Goal: Task Accomplishment & Management: Complete application form

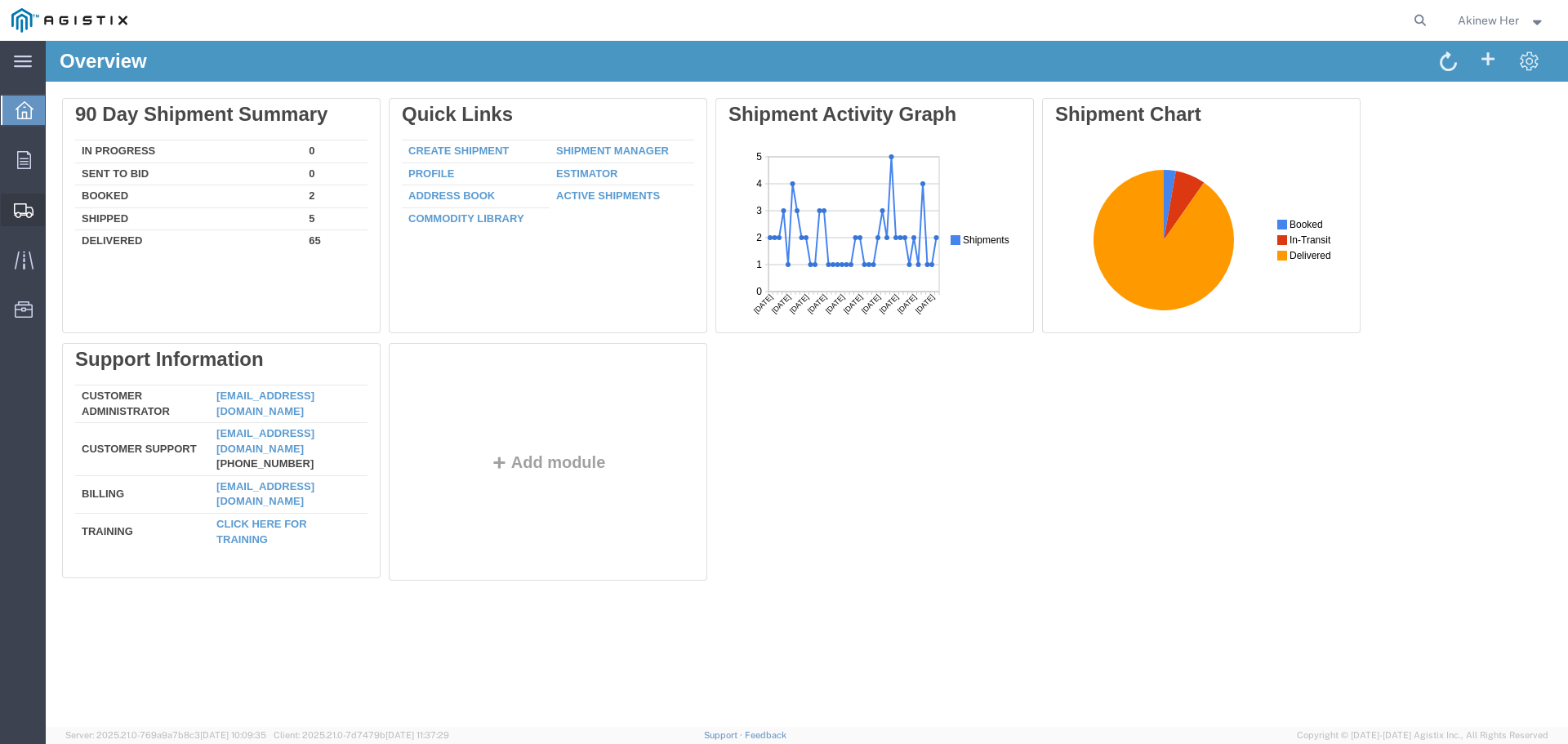
click at [0, 0] on span "Create Shipment" at bounding box center [0, 0] width 0 height 0
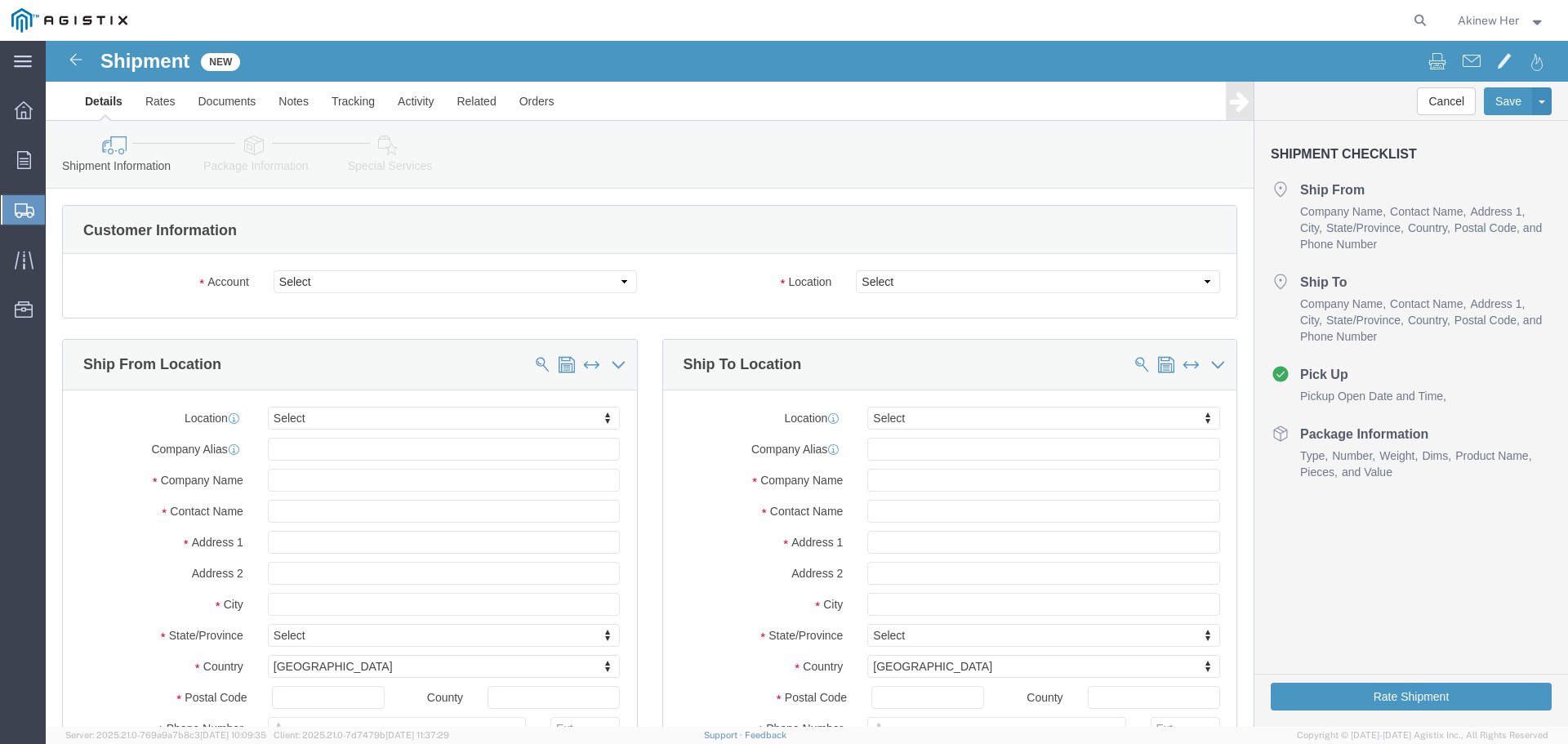
select select
click select "Select Graybar Electric Company Inc PG&E"
select select "9596"
click select "Select Graybar Electric Company Inc PG&E"
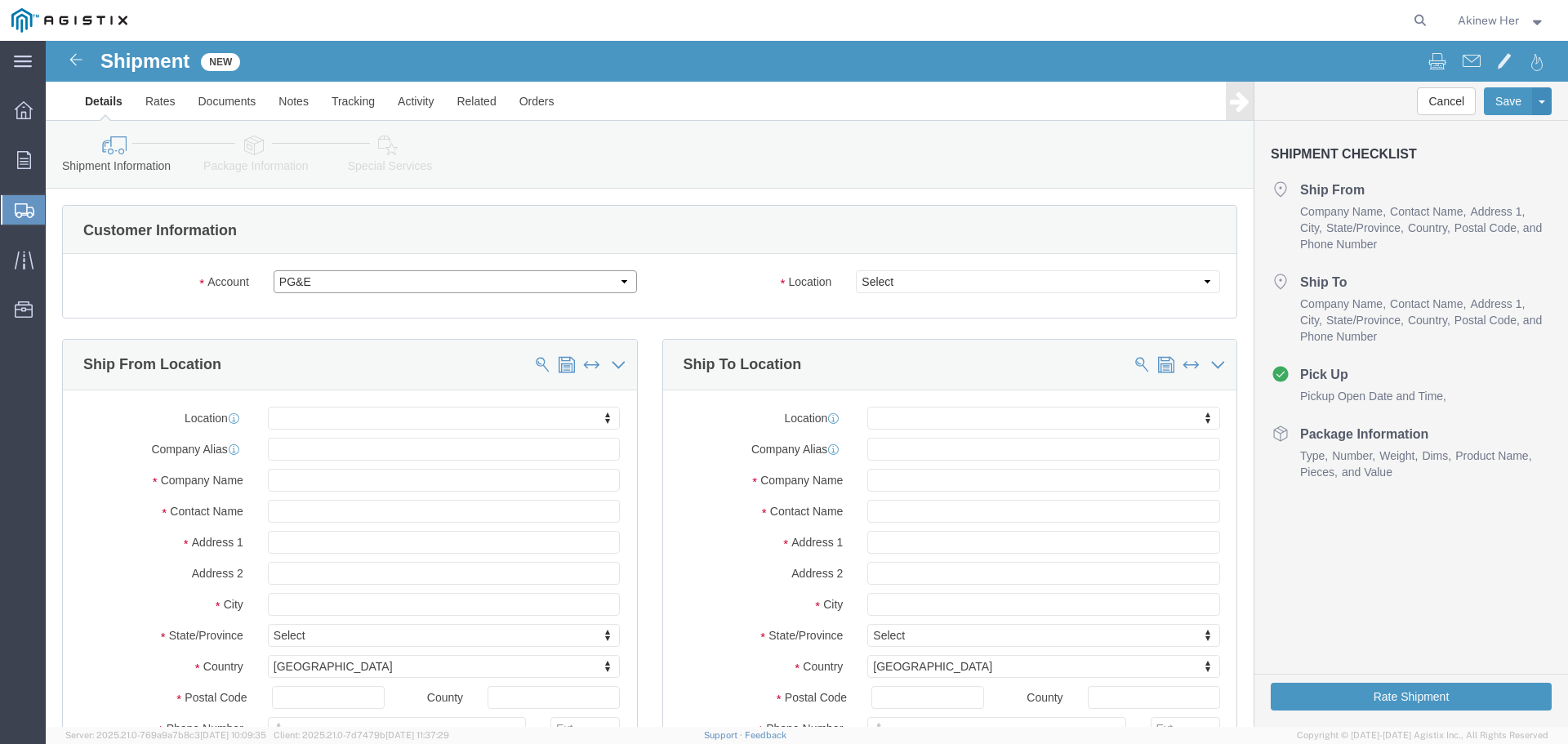
select select "PURCHORD"
select select
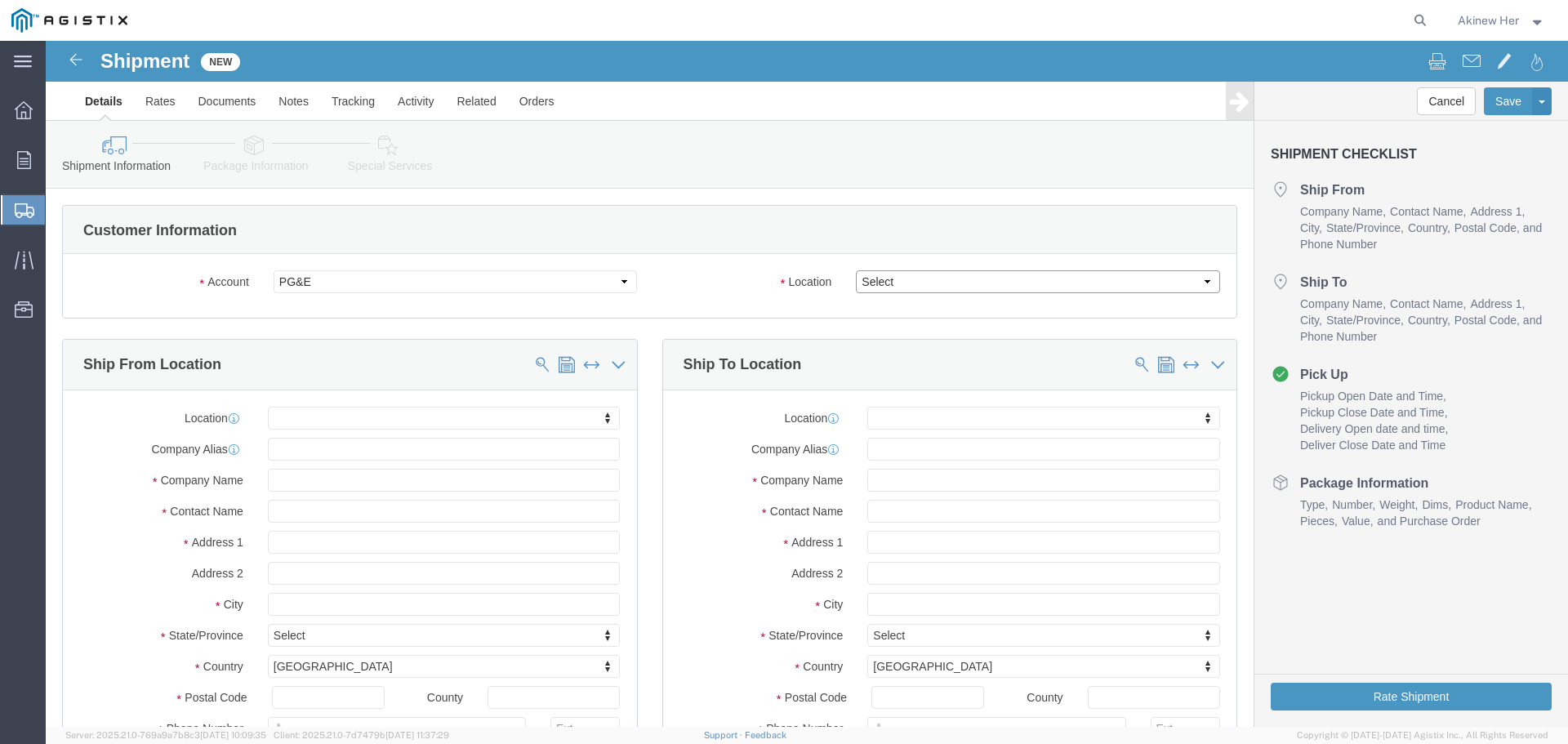
click select "Select"
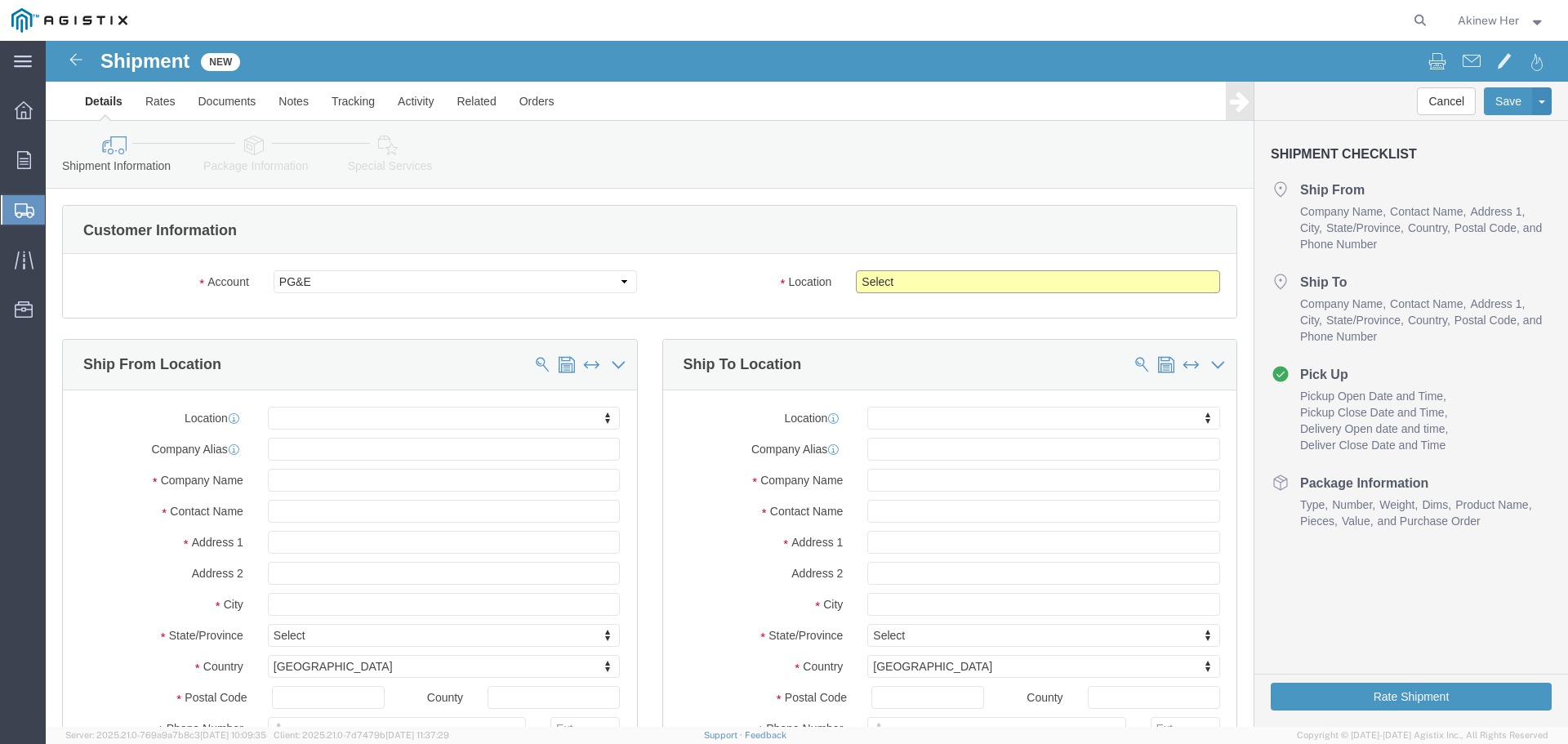
select select "23082"
click select "Select All Others [GEOGRAPHIC_DATA] [GEOGRAPHIC_DATA] [GEOGRAPHIC_DATA] [GEOGRA…"
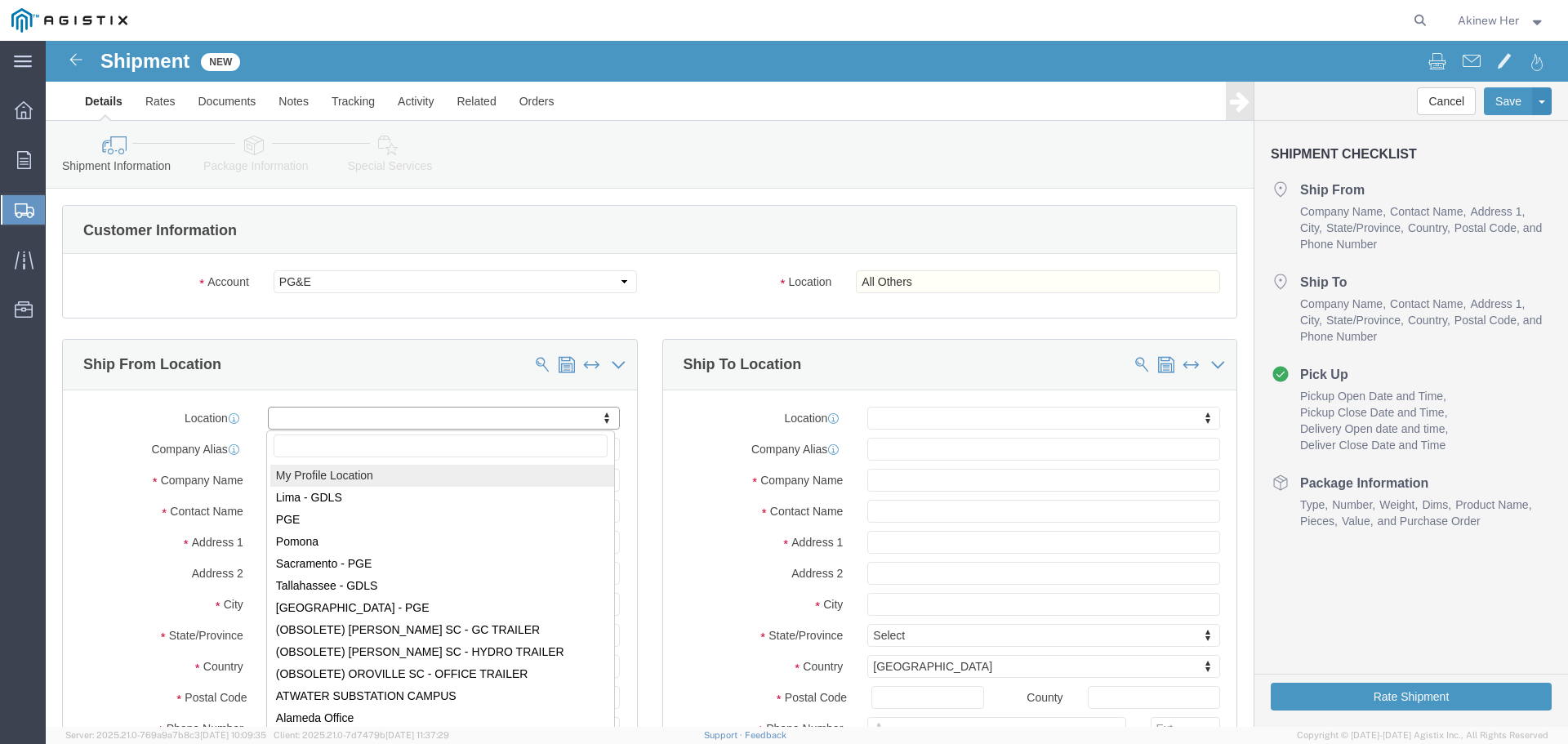
select select "MYPROFILE"
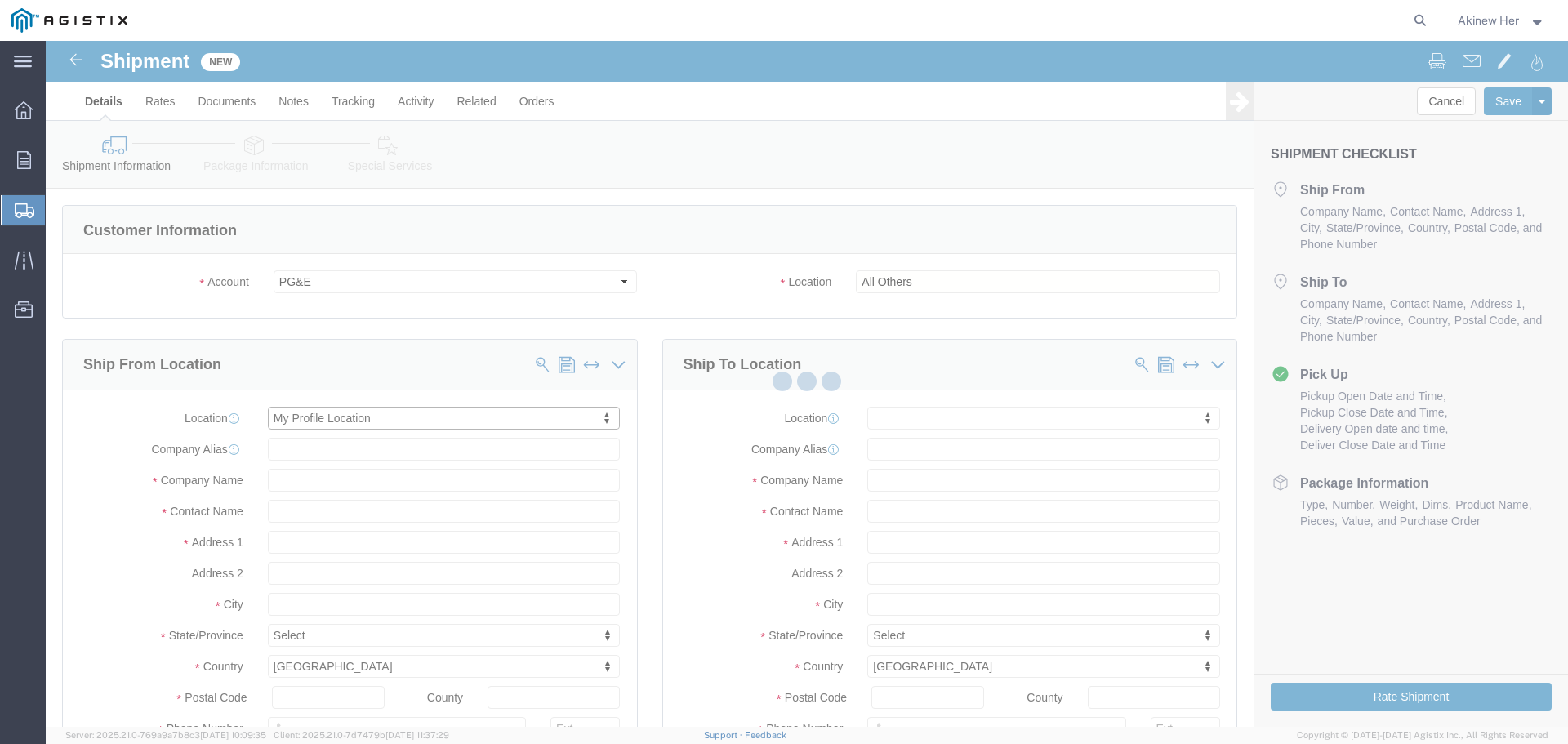
type input "[STREET_ADDRESS]"
type input "93725"
type input "5593121912"
type input "[EMAIL_ADDRESS][DOMAIN_NAME]"
checkbox input "true"
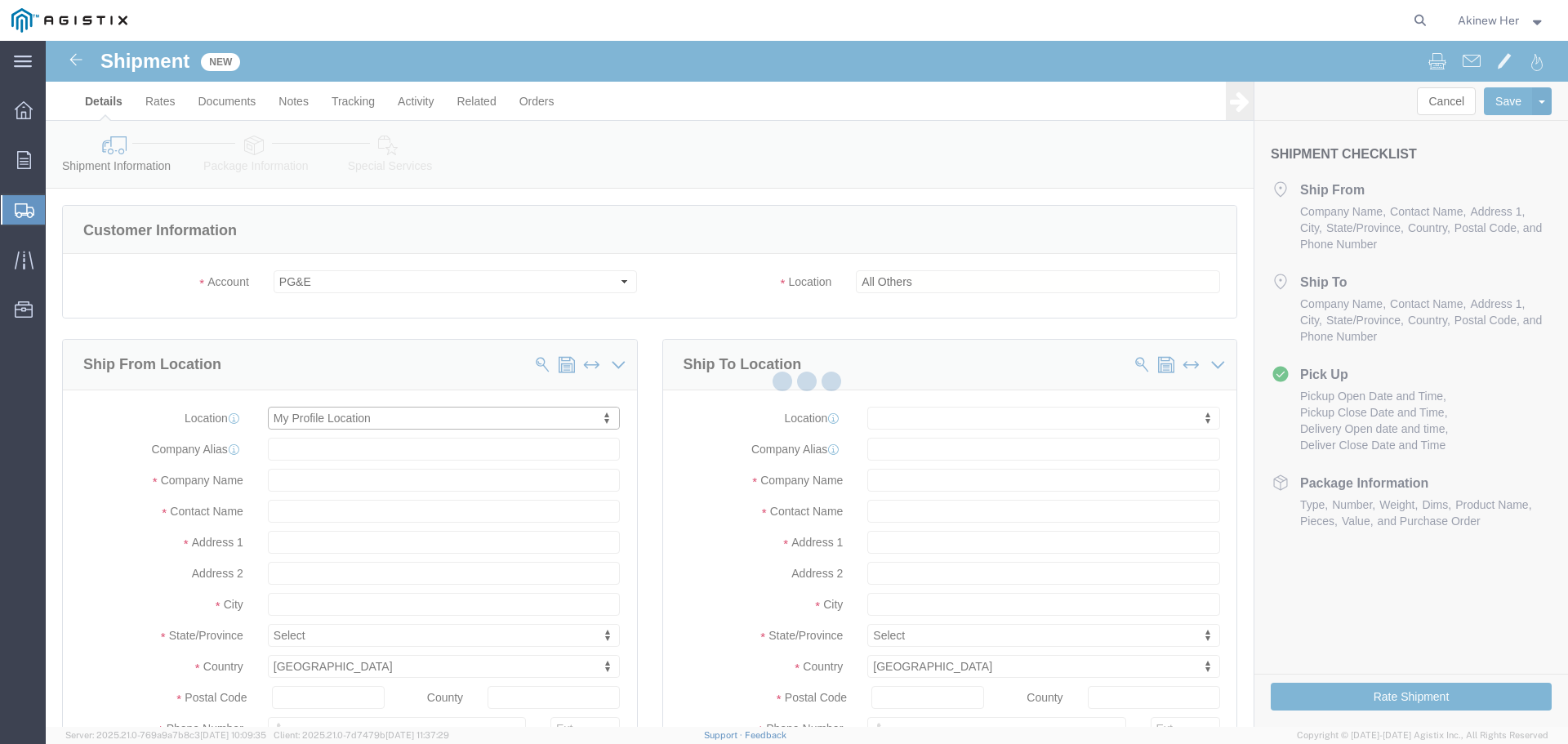
type input "Graybar Electric Company Inc"
type input "Akinew Her"
type input "[GEOGRAPHIC_DATA]"
select select "CA"
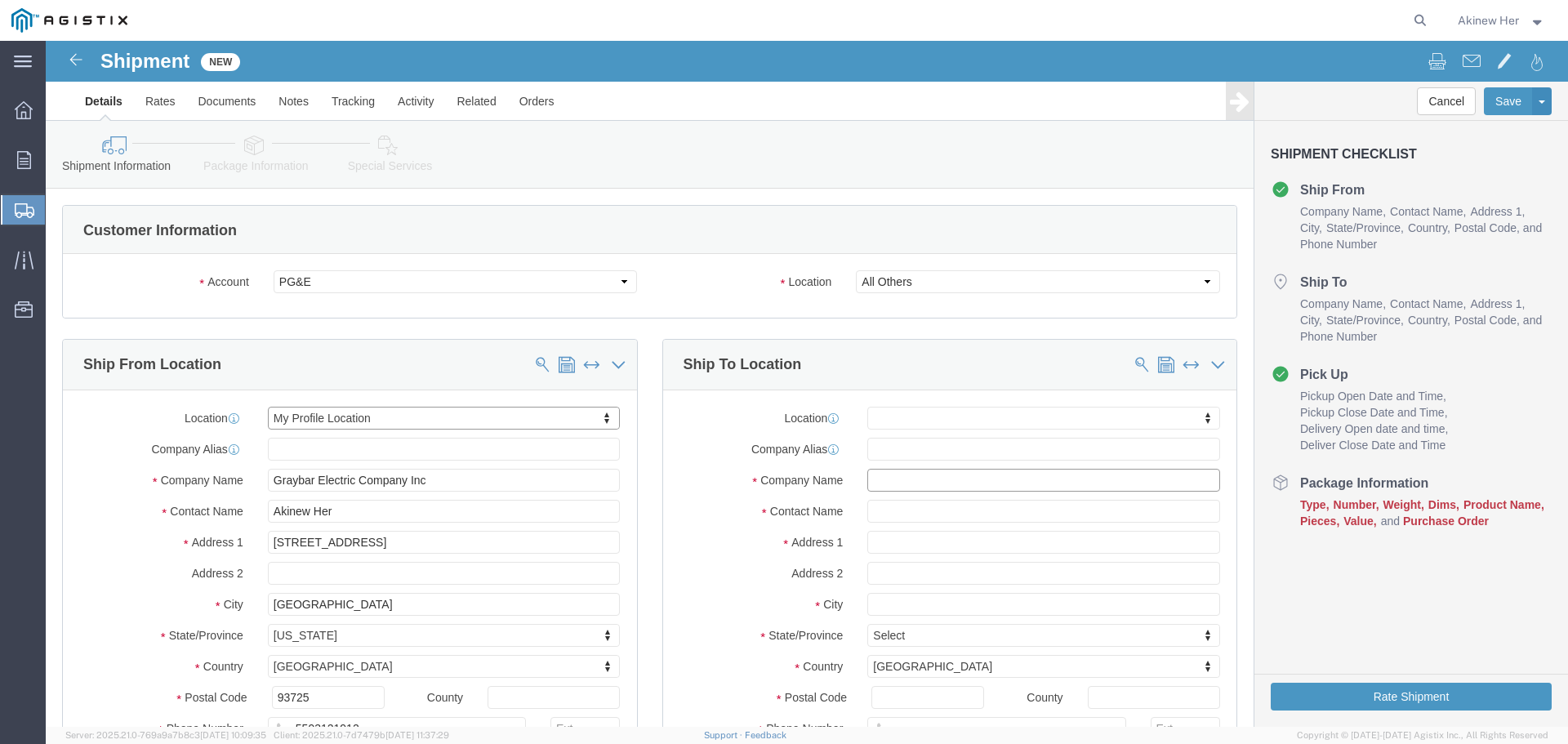
click input "text"
type input "PG&E"
type input "ARIBA PUNCH OUT"
type input "[STREET_ADDRESS]"
select select
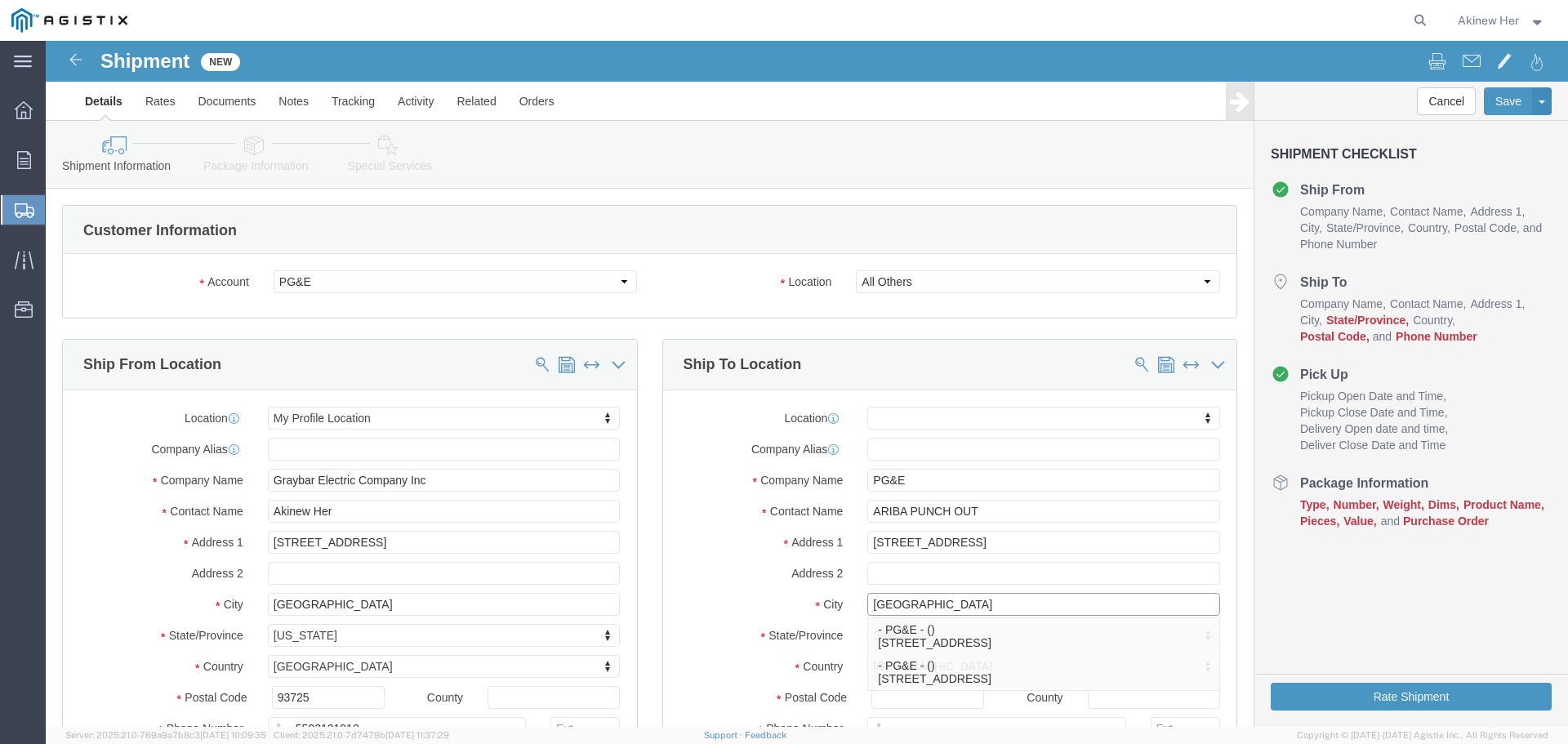
type input "[GEOGRAPHIC_DATA]"
select select
type input "C"
type input "CA"
type input "CAL"
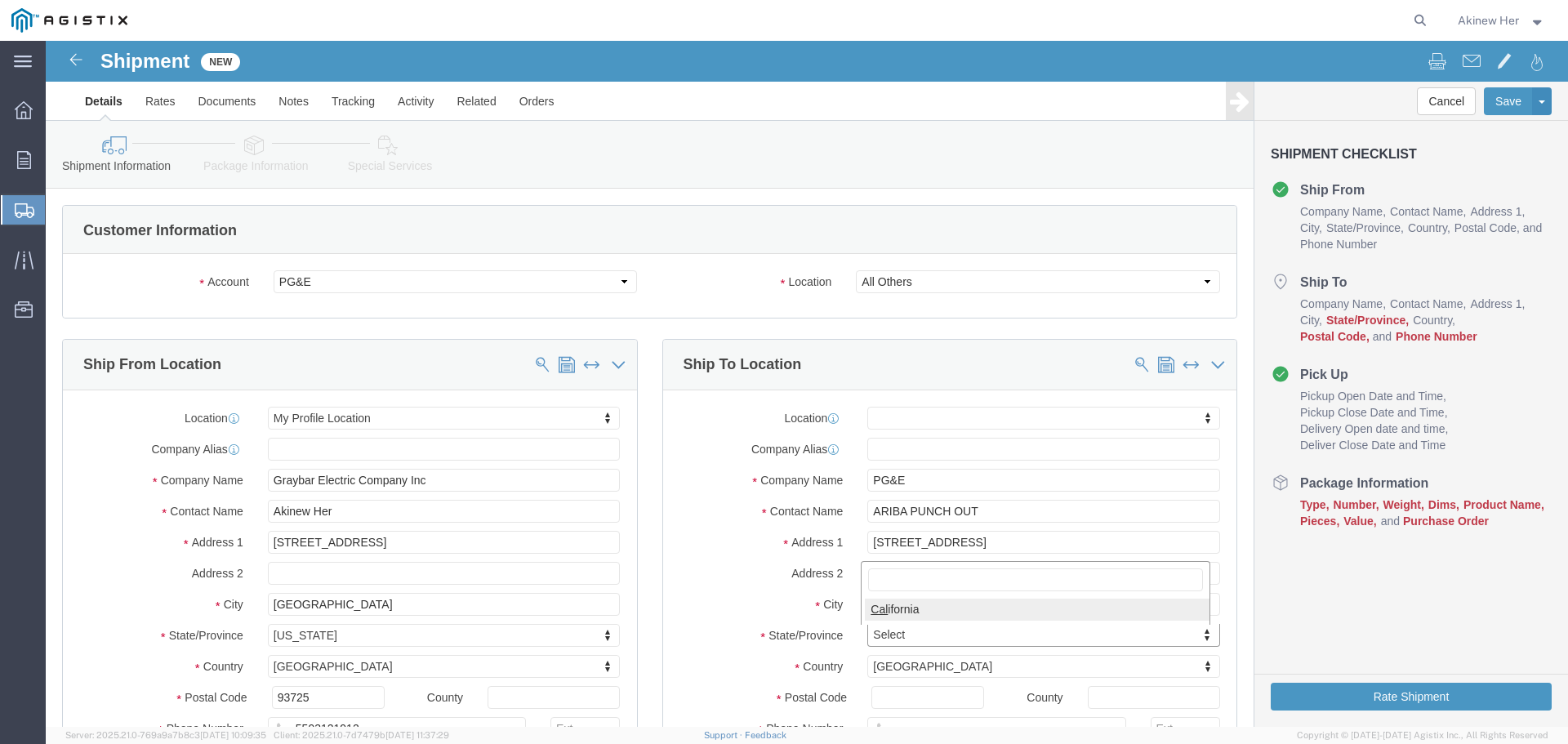
select select
select select "CA"
type input "95692"
select select
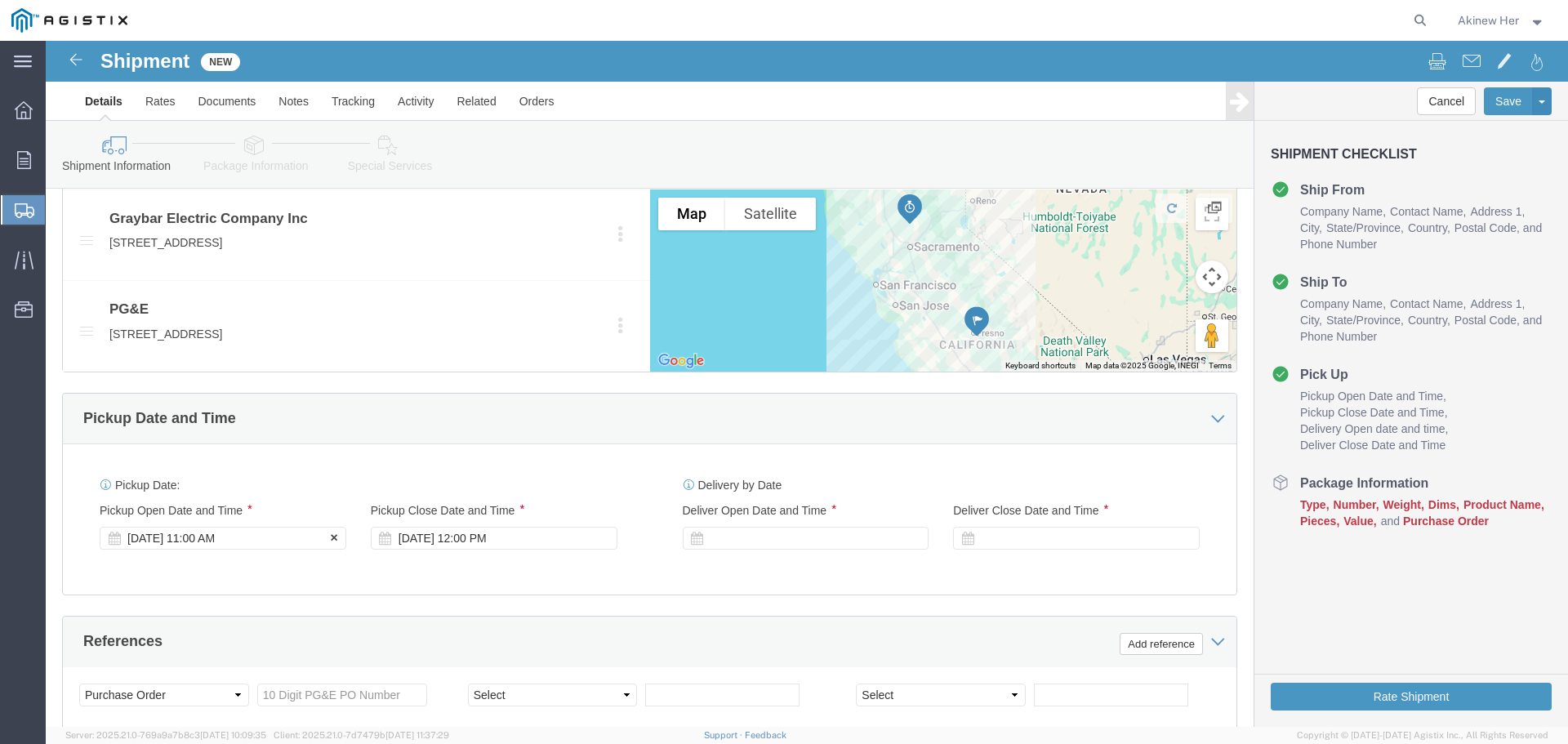
type input "18007435000"
click div "[DATE] 11:00 AM"
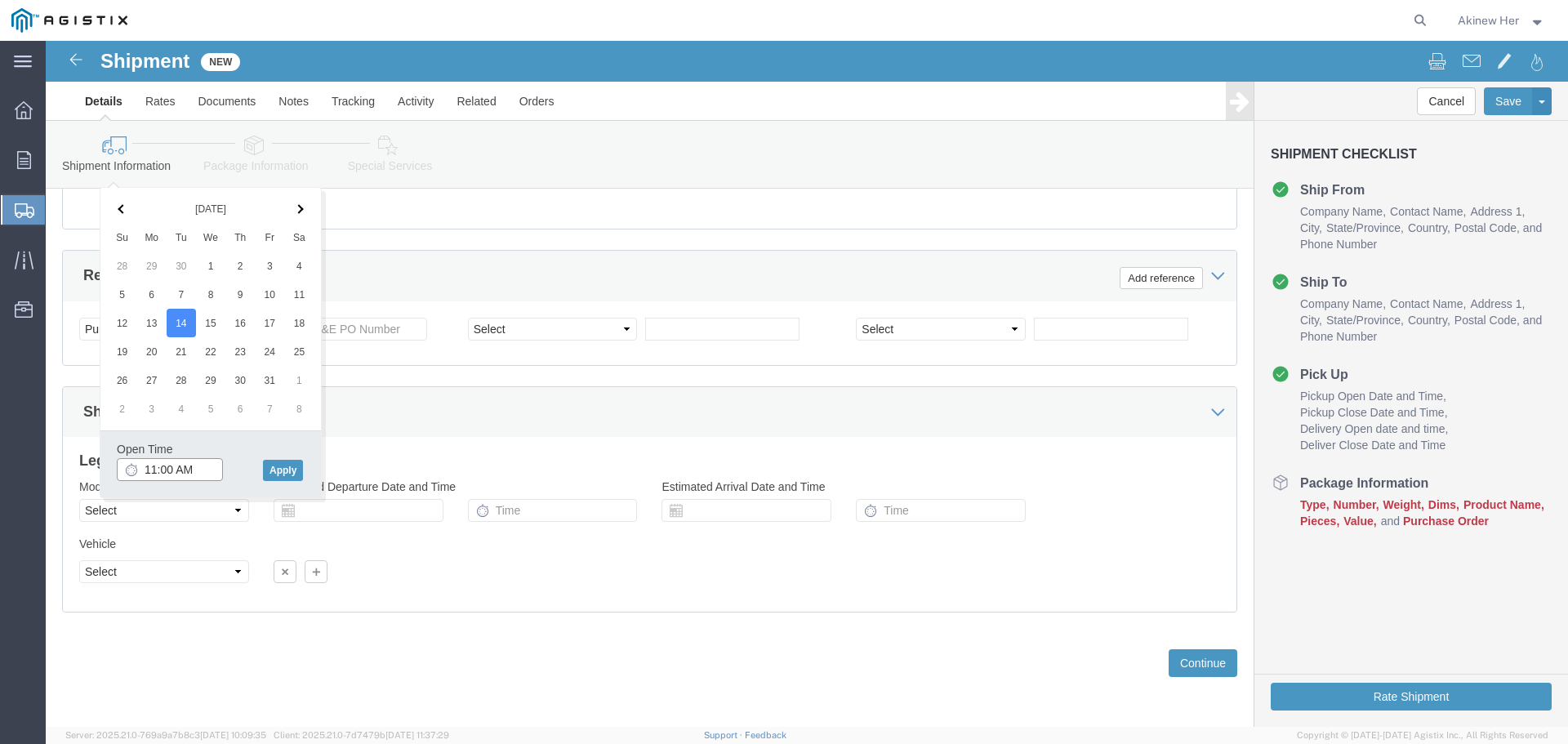
click input "11:00 AM"
type input "11:30 AM"
click button "Apply"
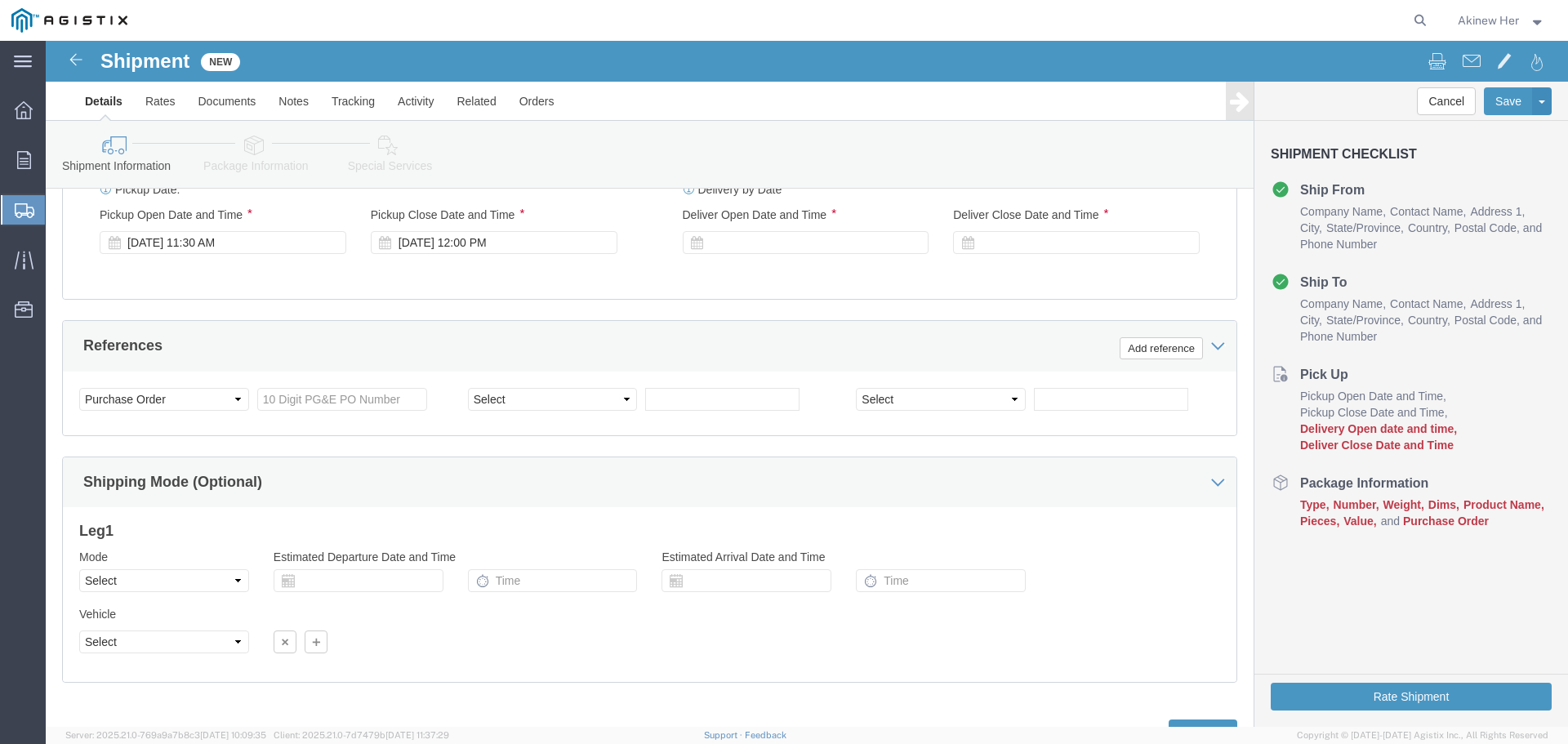
scroll to position [951, 0]
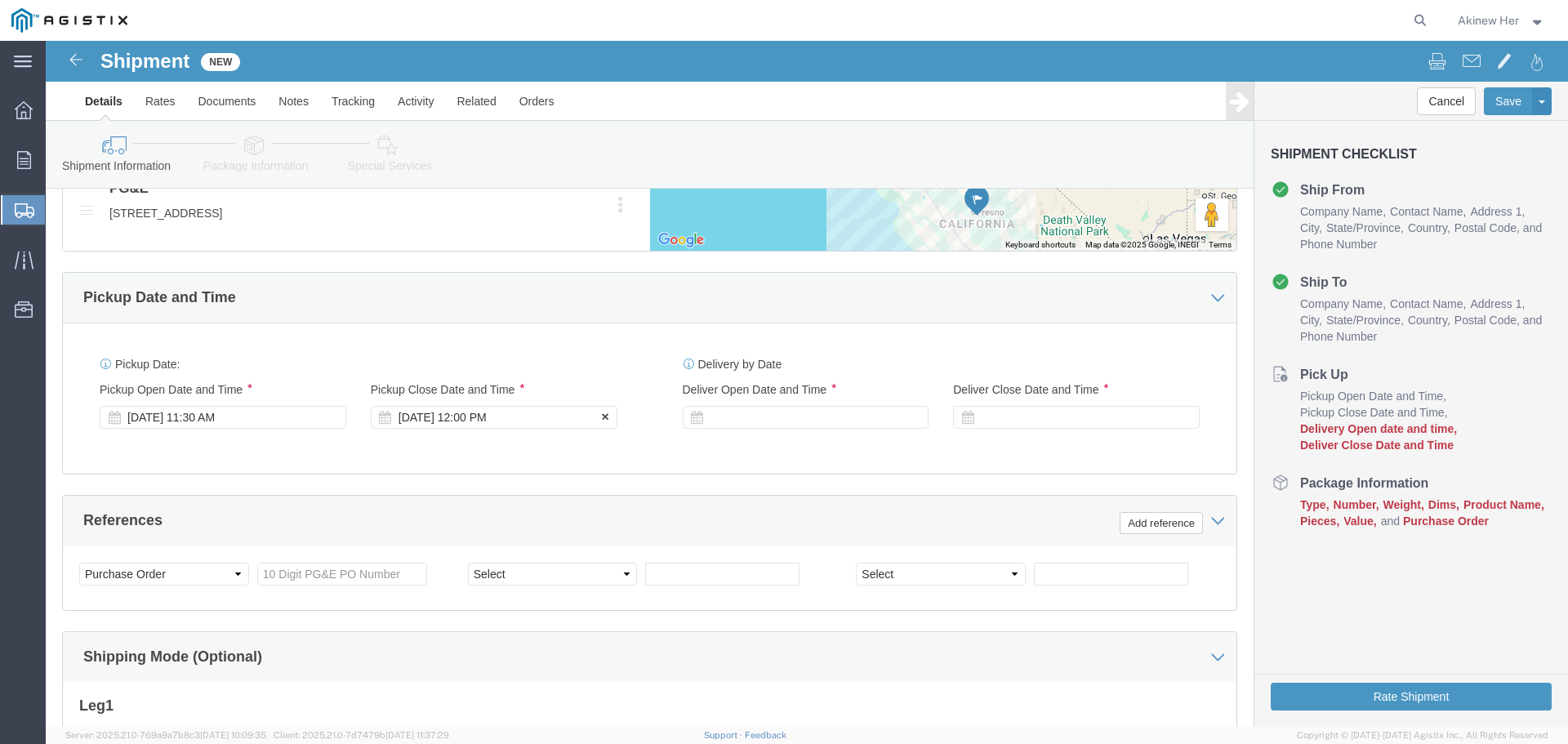
click div "[DATE] 12:00 PM"
type input "6:00 PM"
click button "Apply"
click div
click input "7:00 PM"
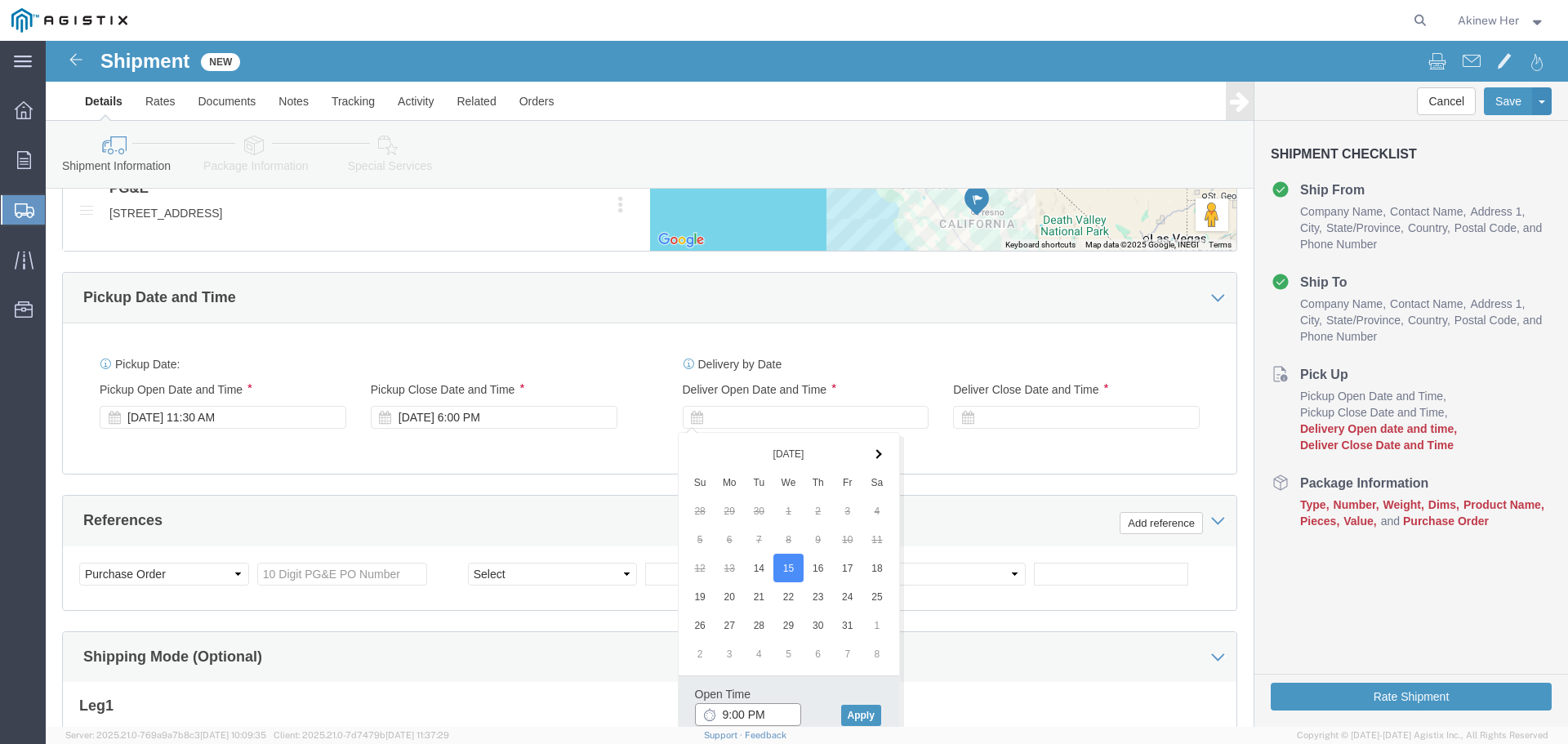
type input "9:00 AM"
click button "Apply"
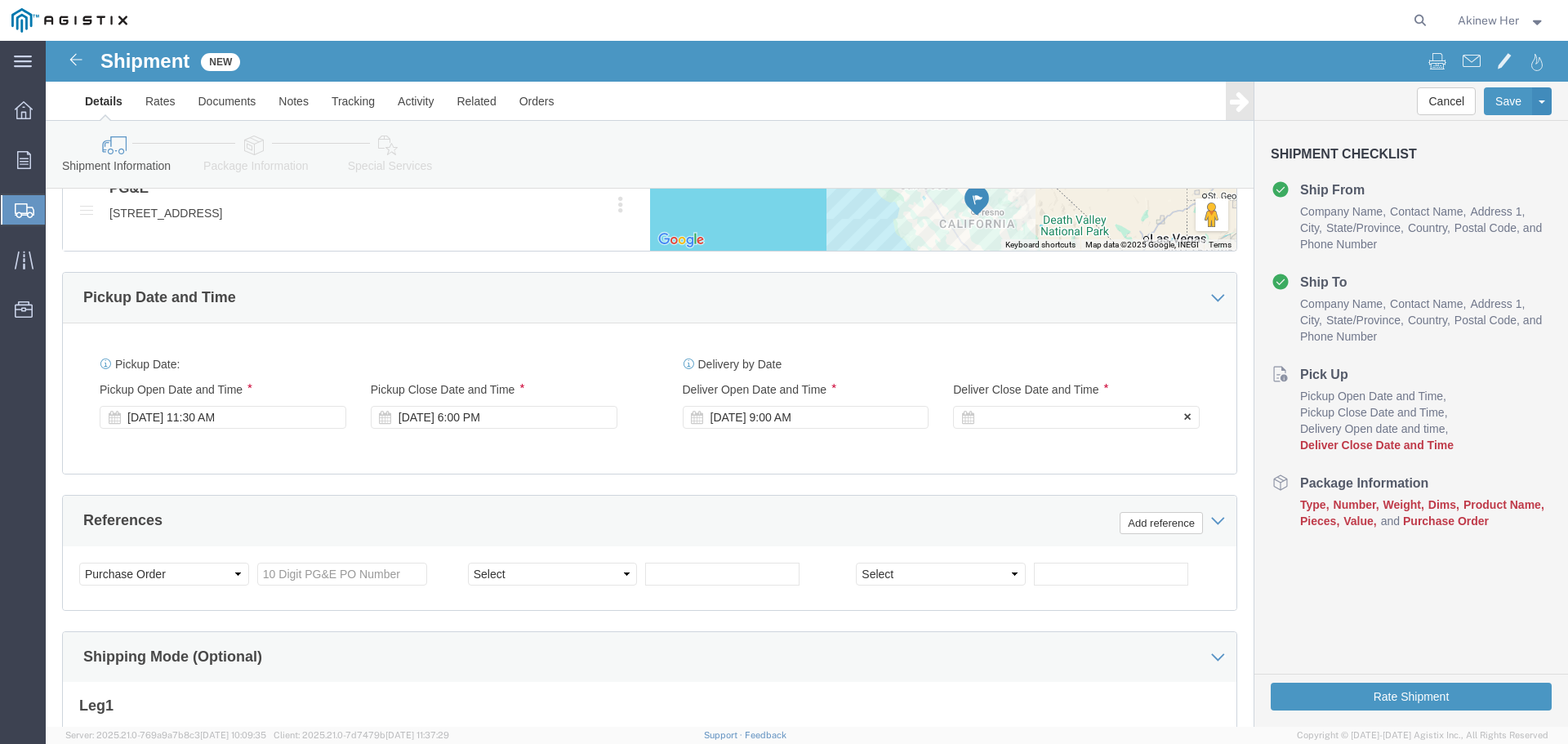
click div
type input "1:00 PM"
click button "Apply"
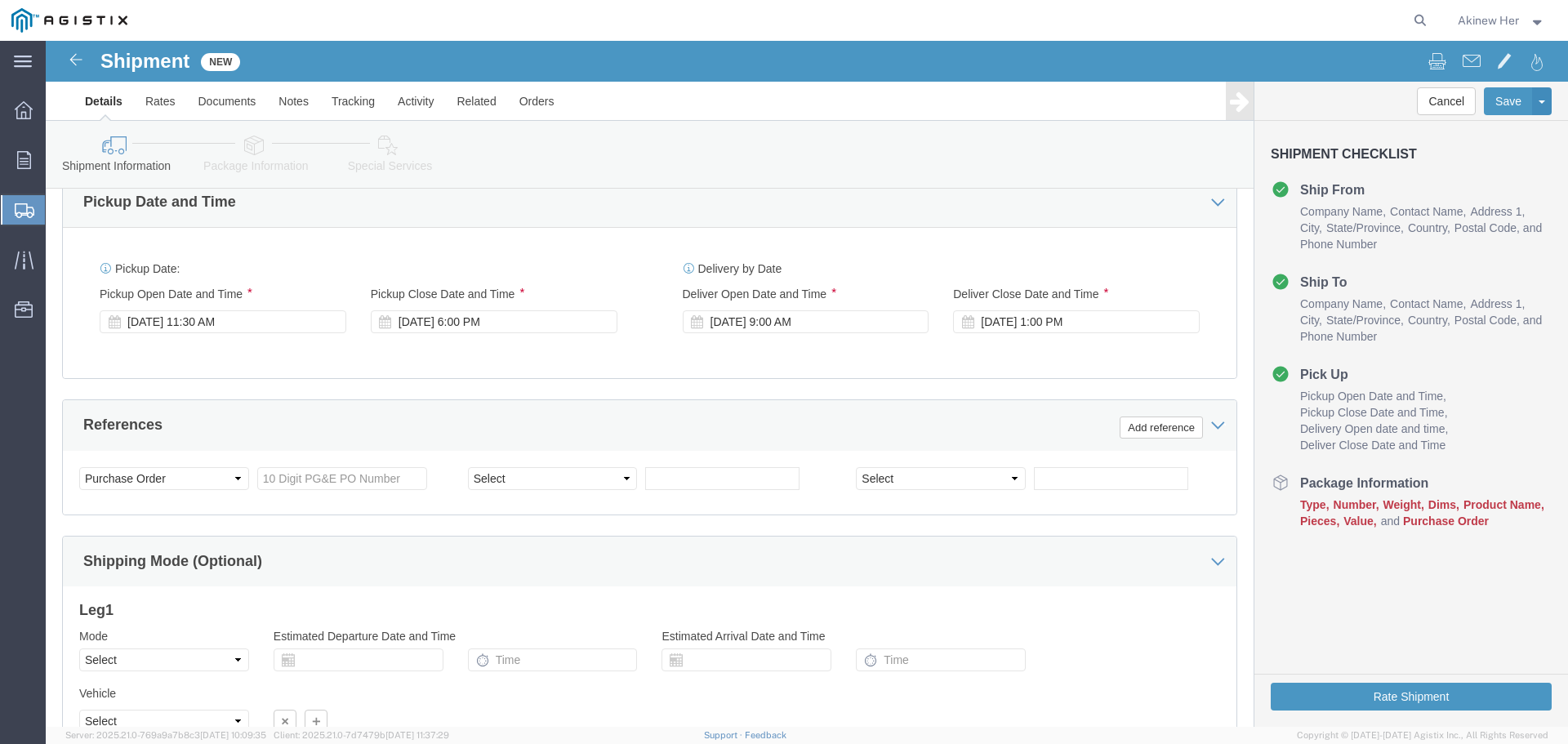
scroll to position [1196, 0]
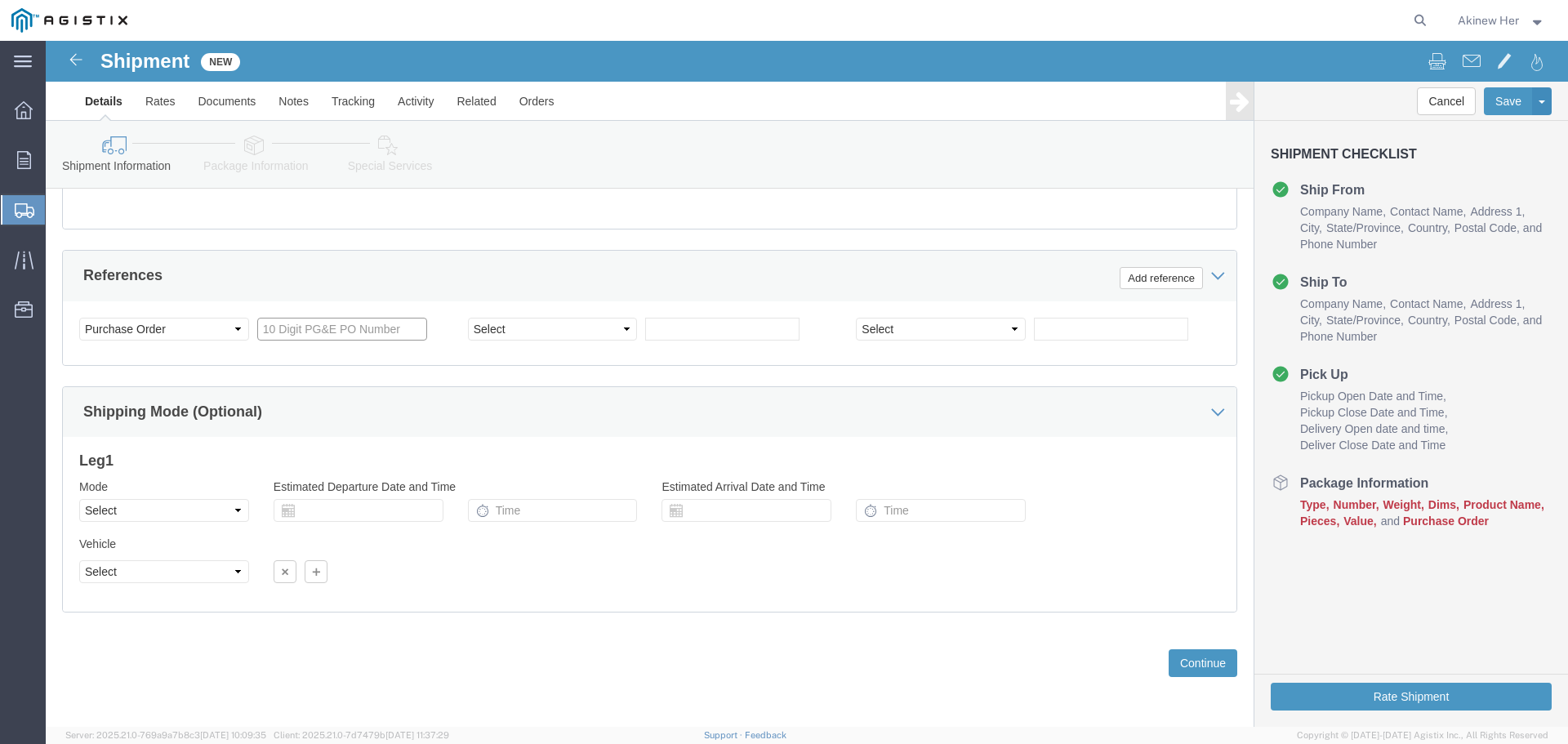
click input "text"
click input "6501421588"
type input "3501421588"
select select "DELNUM"
type input "8001457417"
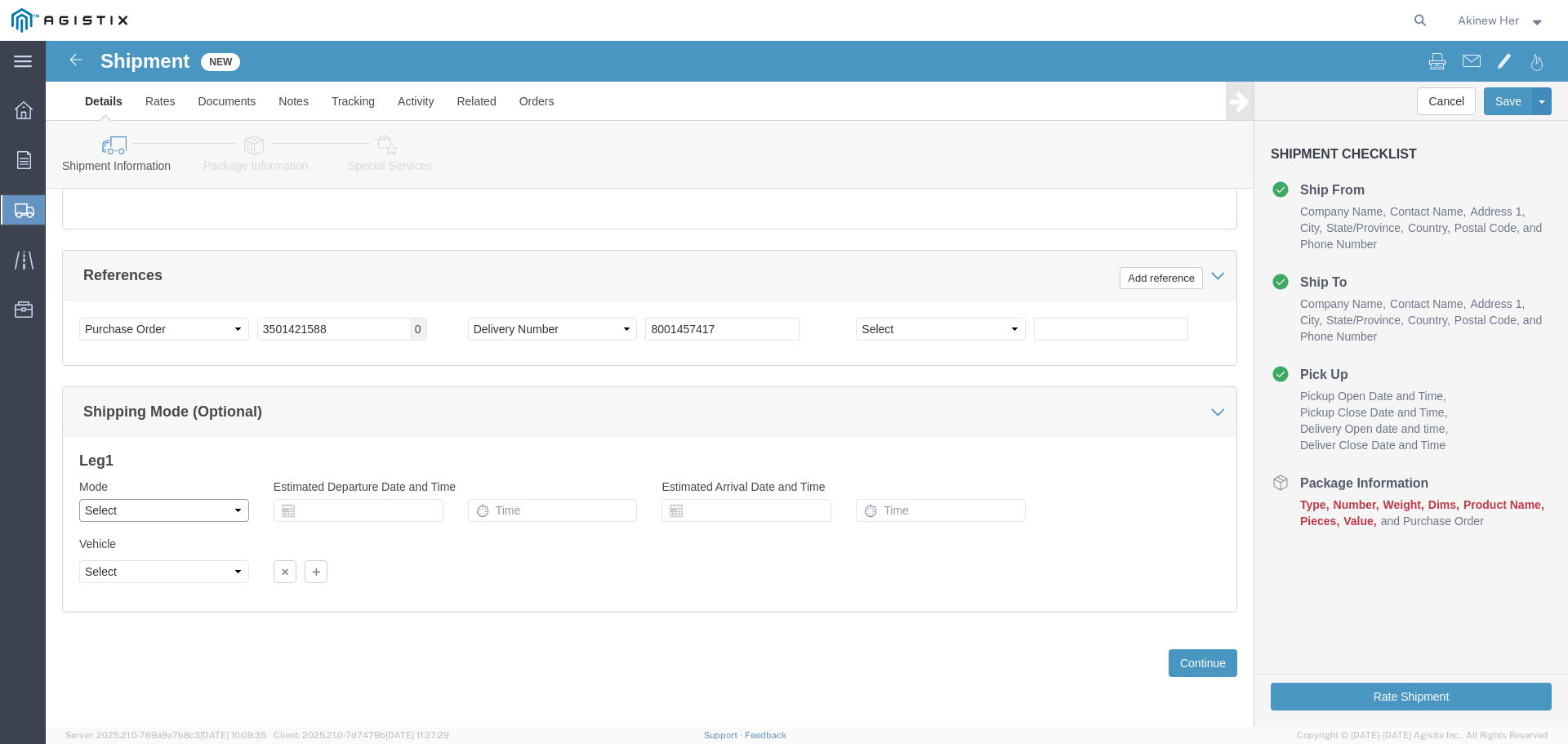
click select "Select Air Less than Truckload Multi-Leg Ocean Freight Rail Small Parcel Truckl…"
select select "LTL"
click select "Select Air Less than Truckload Multi-Leg Ocean Freight Rail Small Parcel Truckl…"
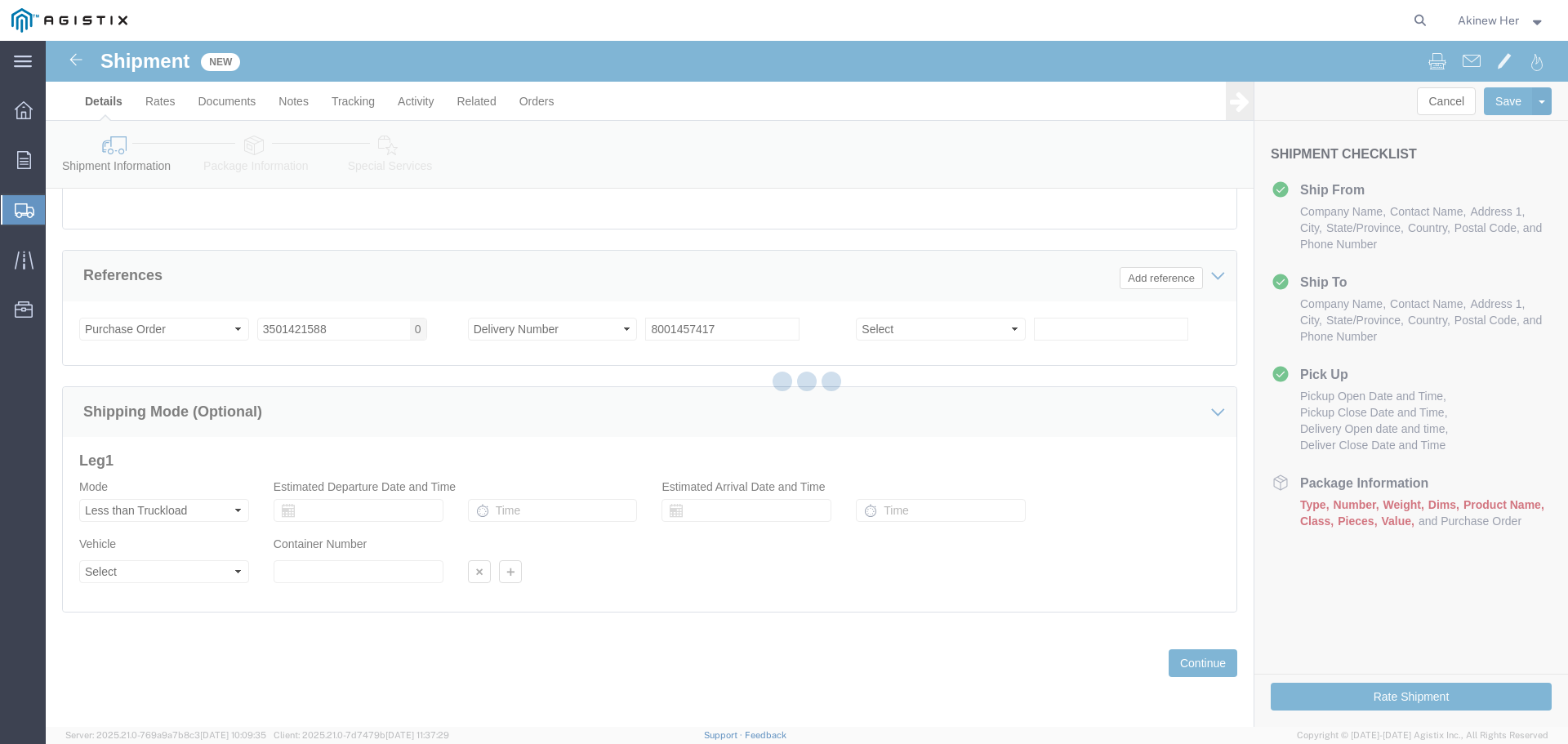
click at [225, 574] on div at bounding box center [807, 384] width 1522 height 686
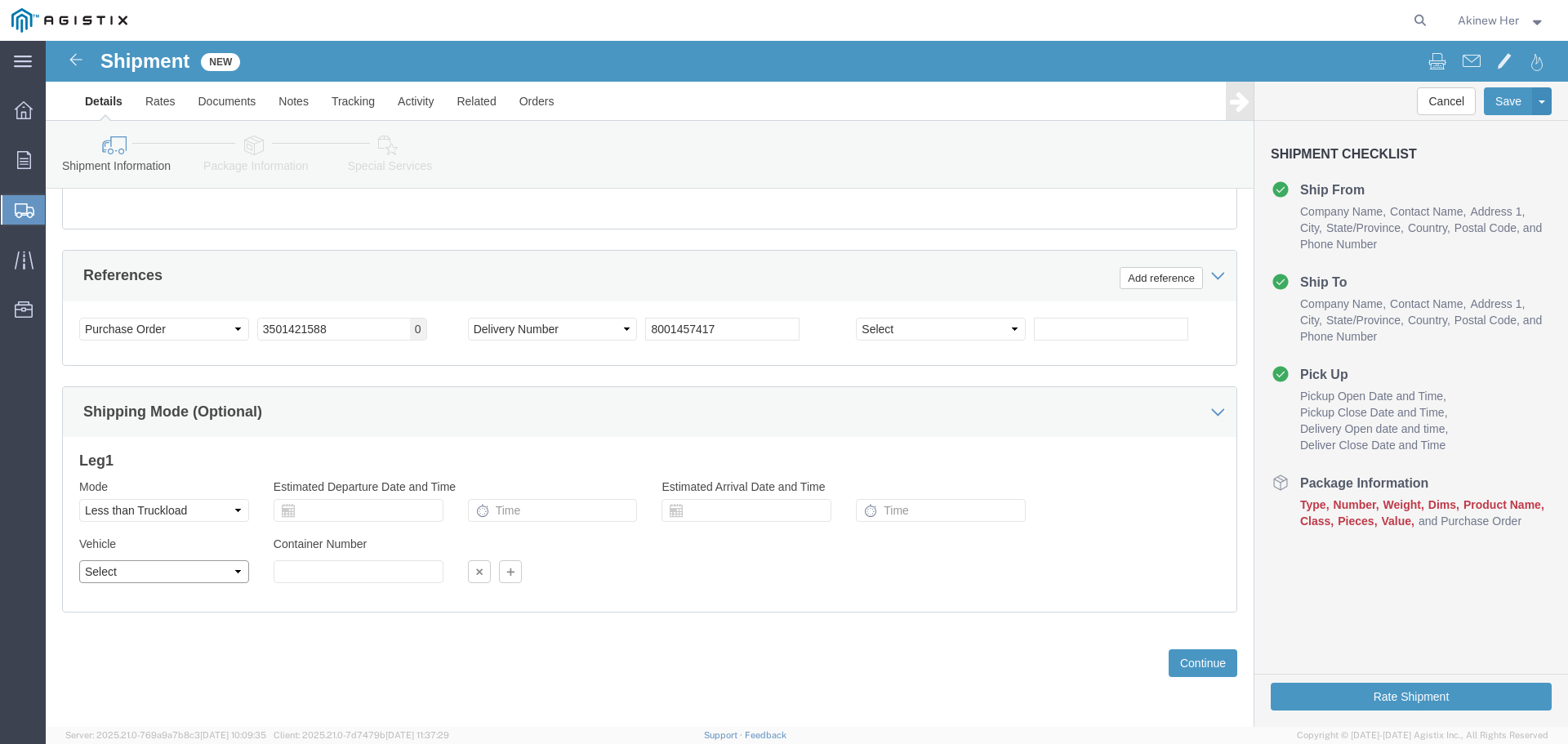
drag, startPoint x: 225, startPoint y: 574, endPoint x: 179, endPoint y: 534, distance: 61.0
click select "Select Straight Truck"
select select "STTR"
click select "Select Straight Truck"
click button "Continue"
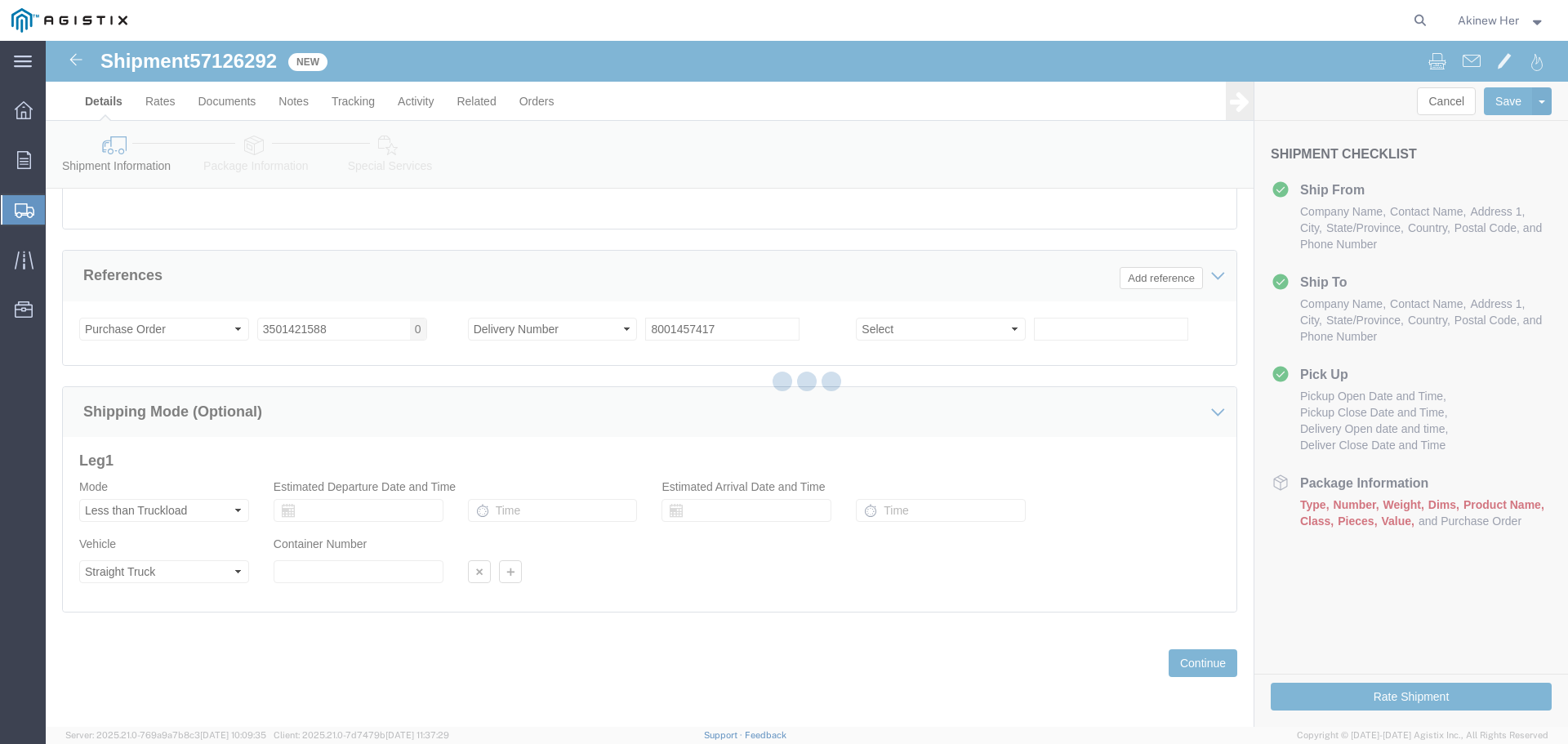
select select "21150"
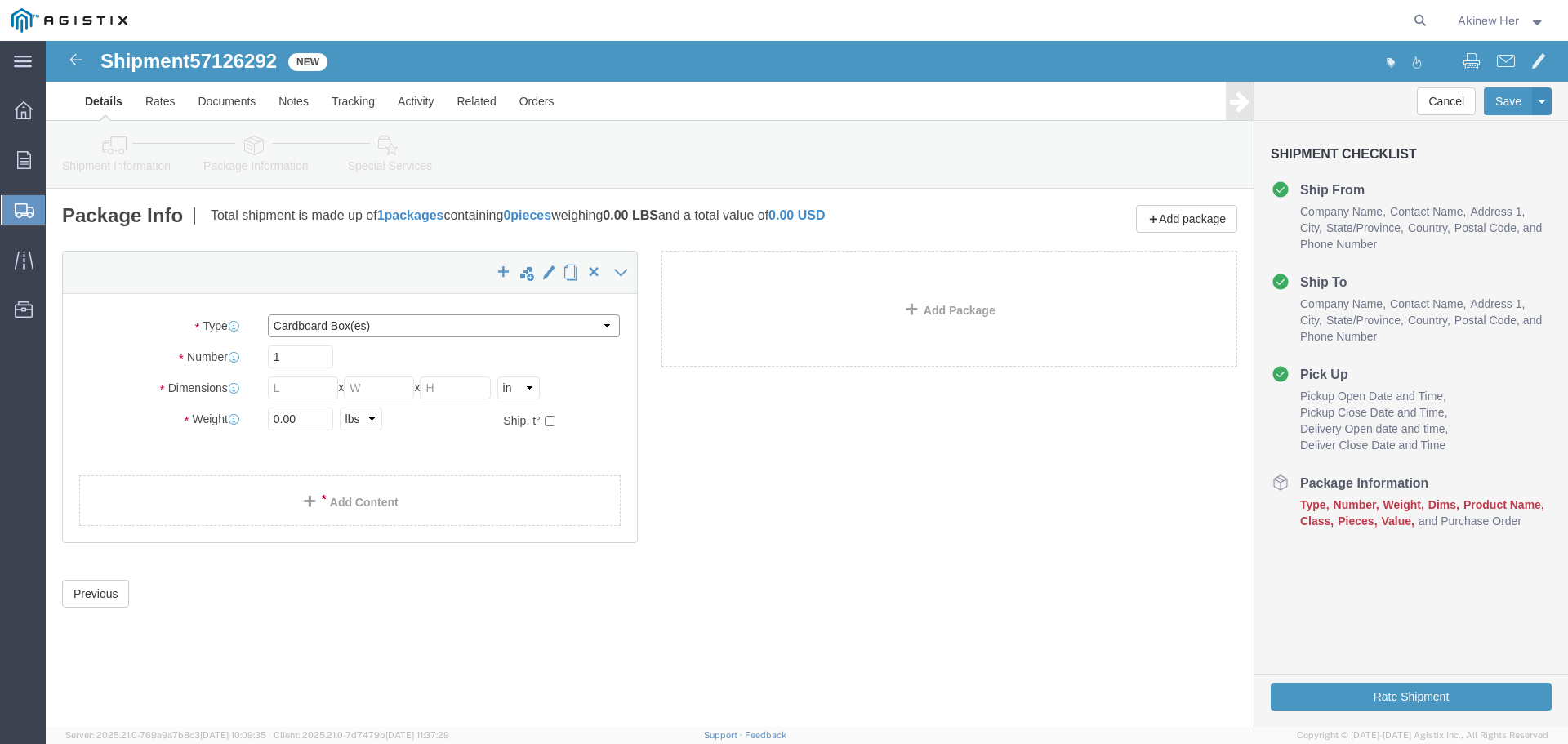
drag, startPoint x: 298, startPoint y: 288, endPoint x: 293, endPoint y: 295, distance: 8.6
click select "Select Bulk Bundle(s) Cardboard Box(es) Carton(s) Crate(s) Drum(s) (Fiberboard)…"
select select "PSNS"
click select "Select Bulk Bundle(s) Cardboard Box(es) Carton(s) Crate(s) Drum(s) (Fiberboard)…"
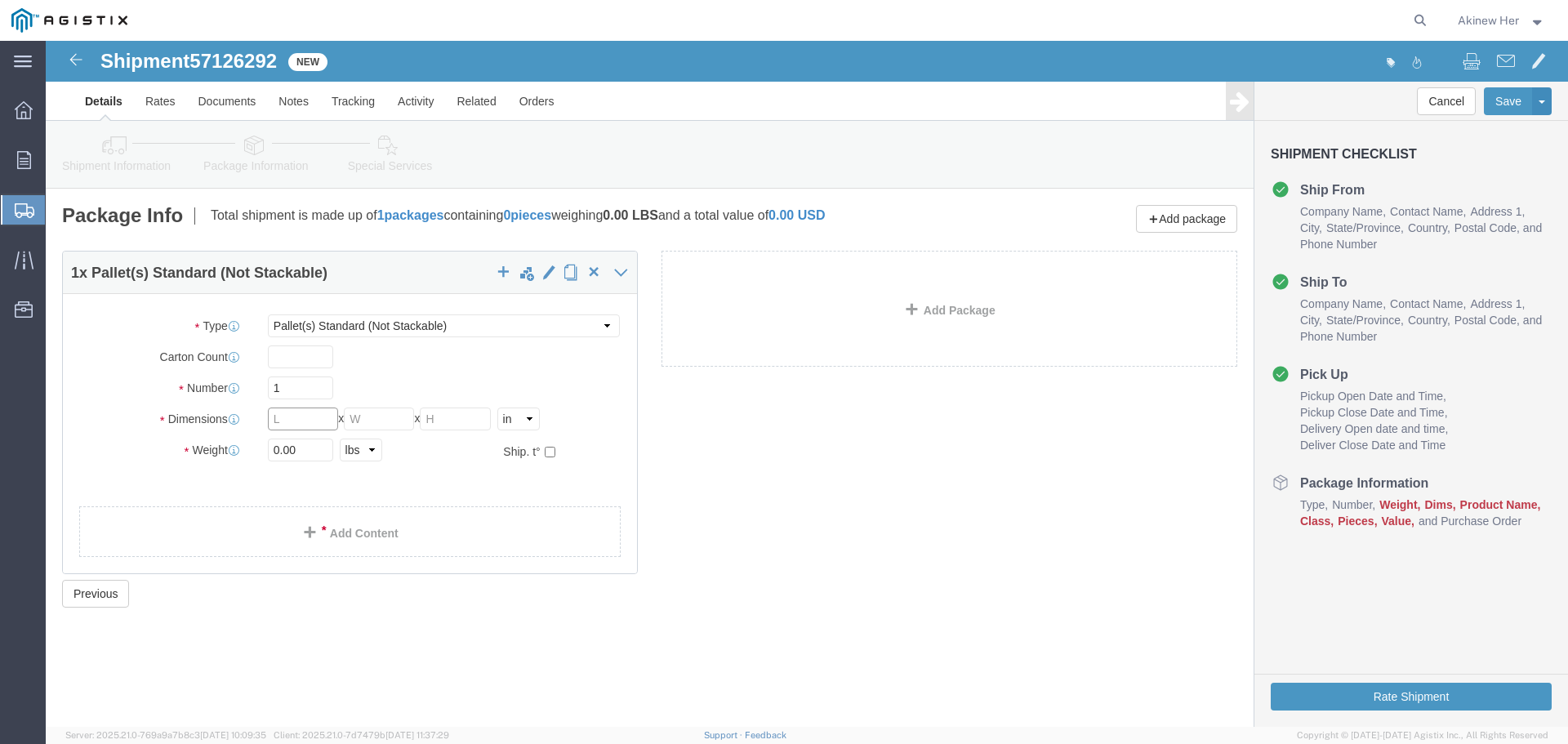
click input "text"
type input "49"
click input "text"
type input "41"
click input "text"
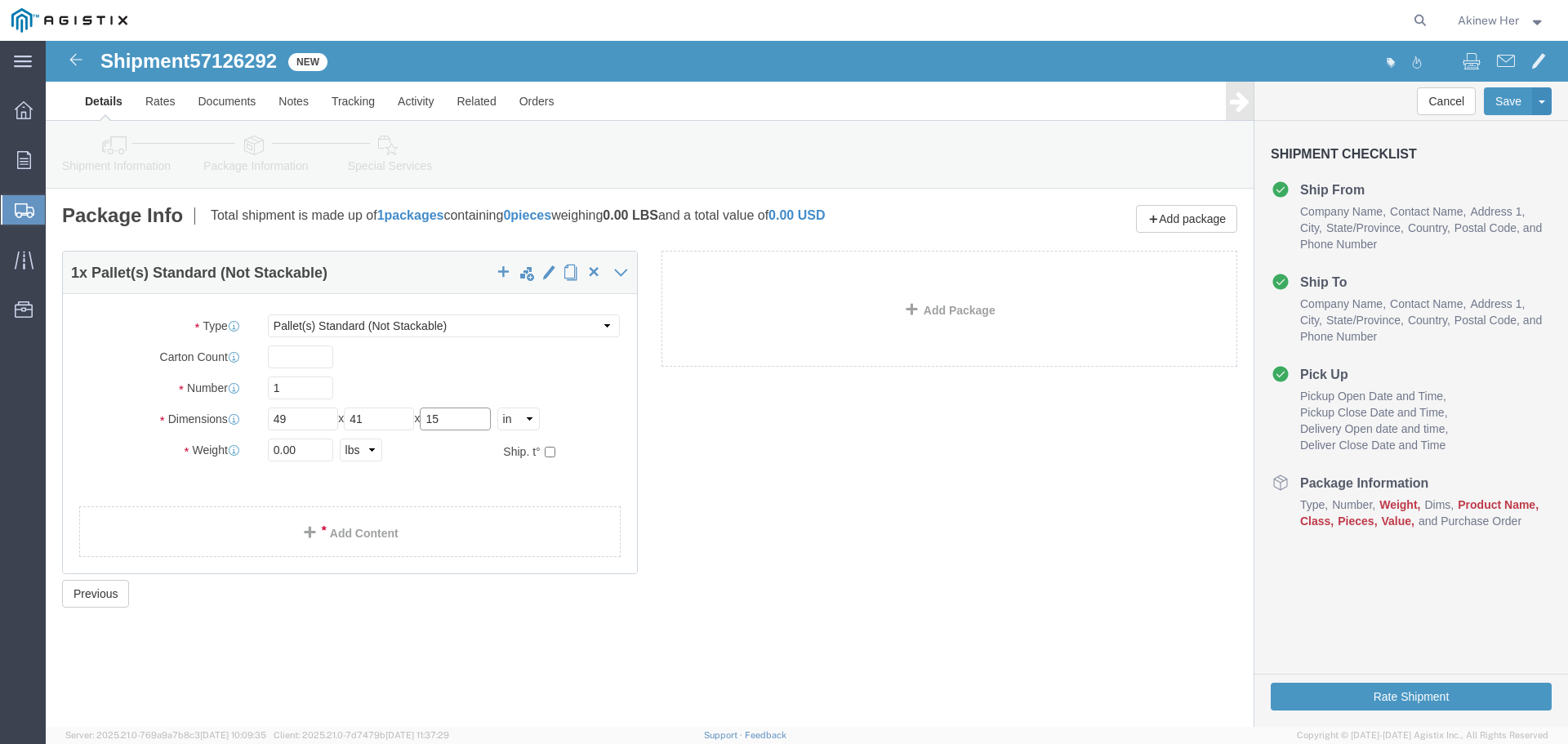
type input "15"
click input "0.00"
type input "60"
click link "Add Content"
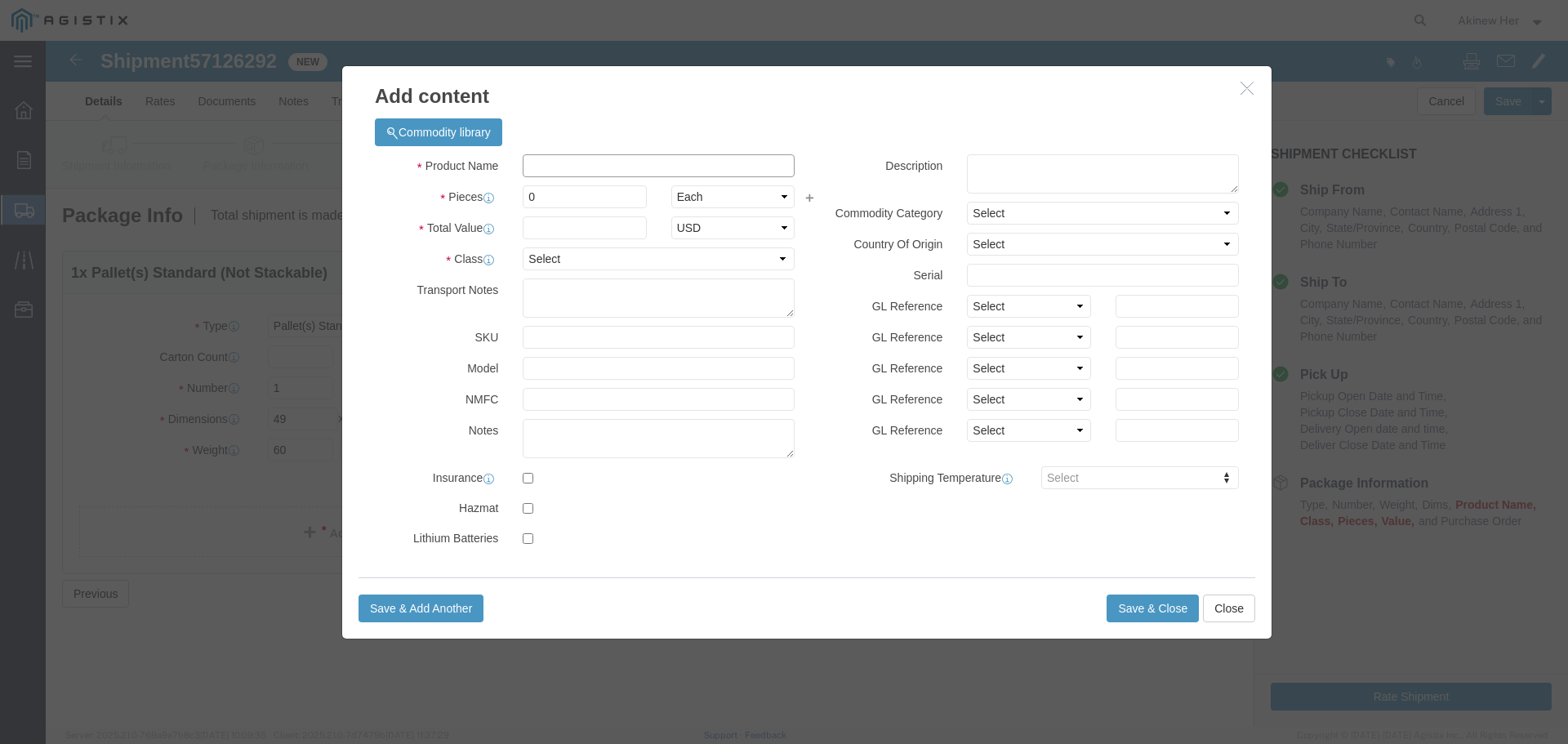
click input "text"
paste input "AT-WRNO44"
type input "AT-WRNO44"
type input "1"
type input "607.73"
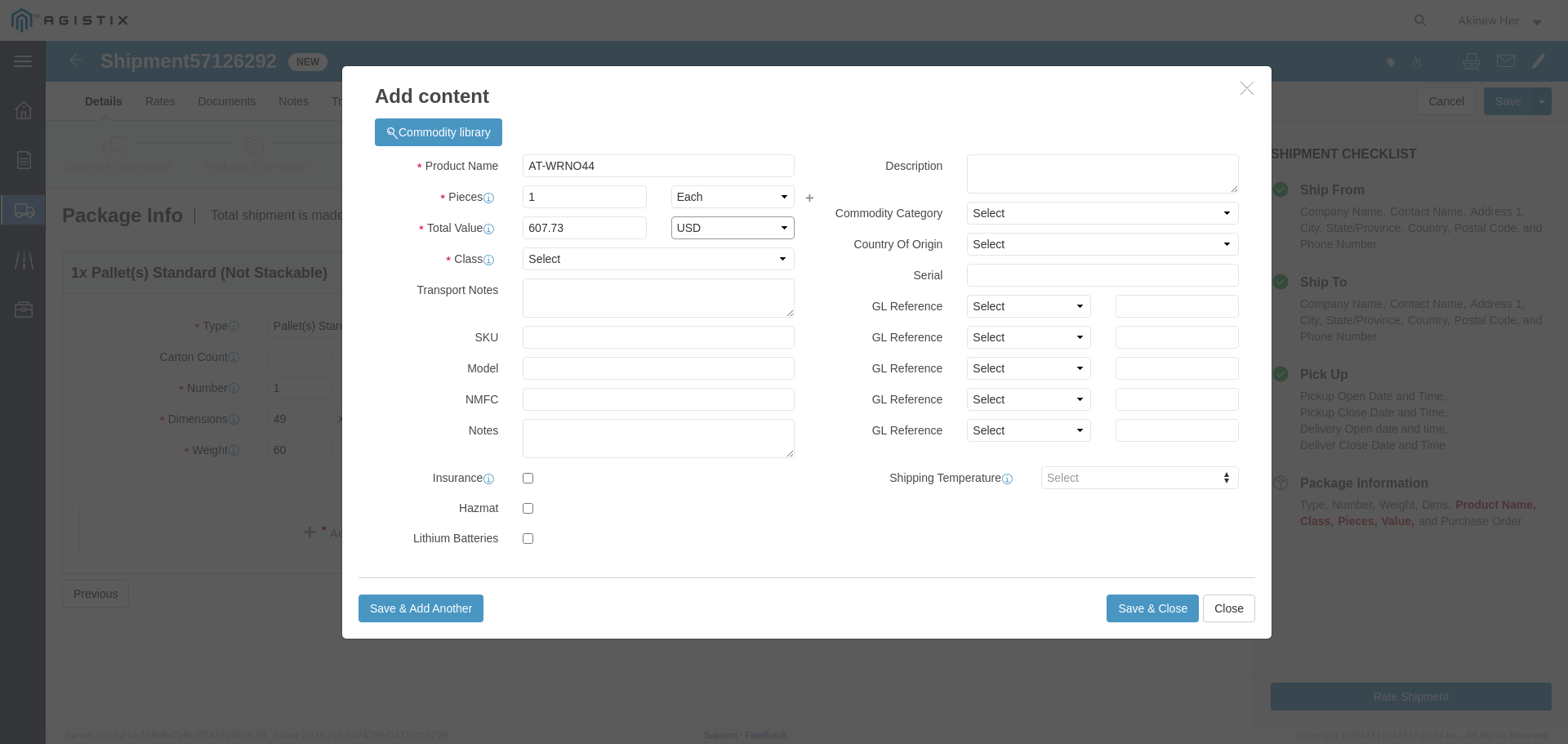
select select "USD"
select select "70"
click button "Save & Close"
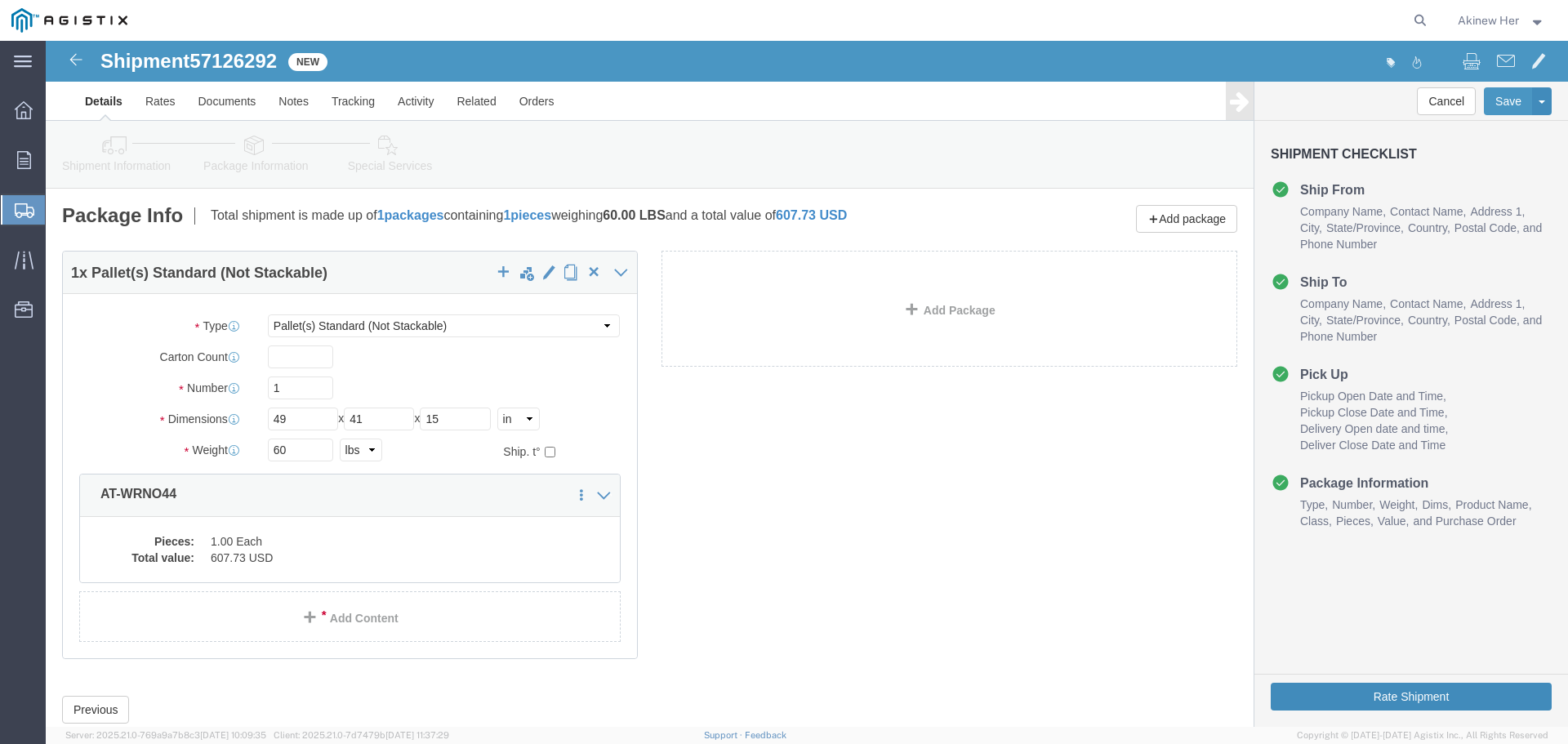
click button "Rate Shipment"
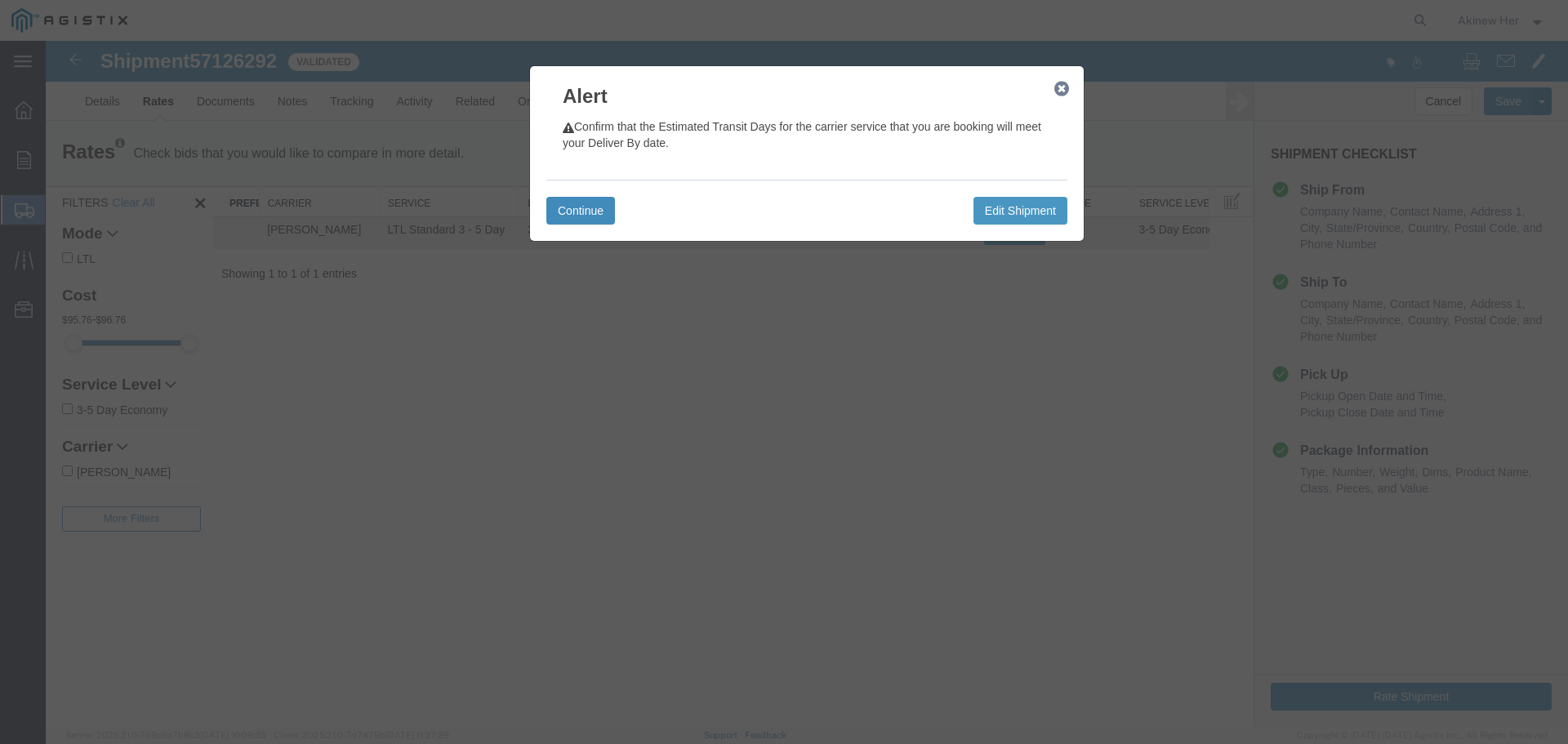
click at [606, 211] on button "Continue" at bounding box center [580, 210] width 68 height 28
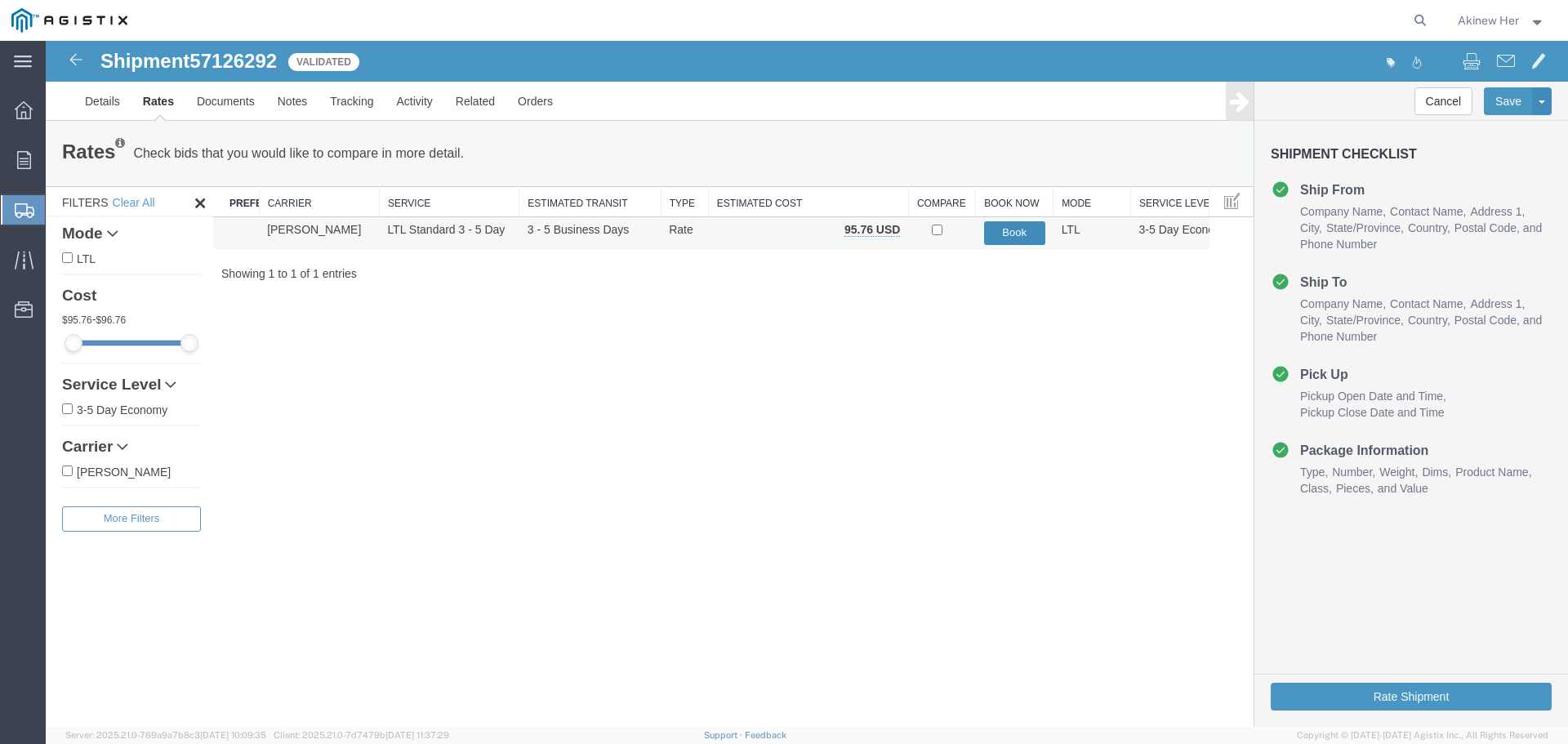
click at [990, 230] on button "Book" at bounding box center [1014, 233] width 61 height 23
